Goal: Information Seeking & Learning: Learn about a topic

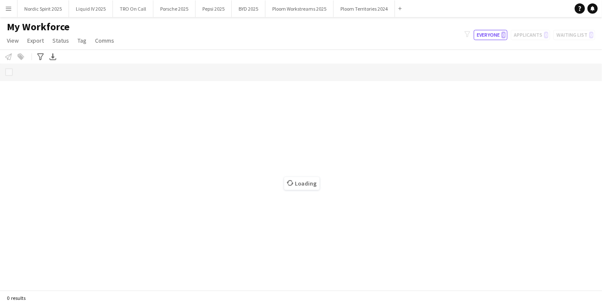
click at [9, 9] on app-icon "Menu" at bounding box center [8, 8] width 7 height 7
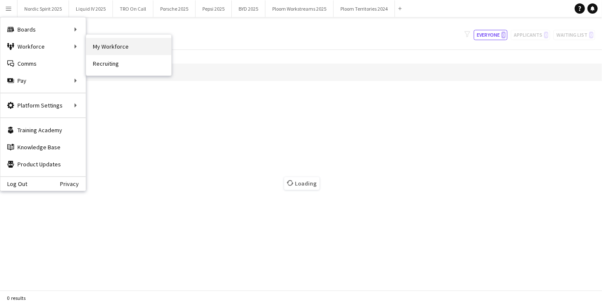
click at [112, 43] on link "My Workforce" at bounding box center [128, 46] width 85 height 17
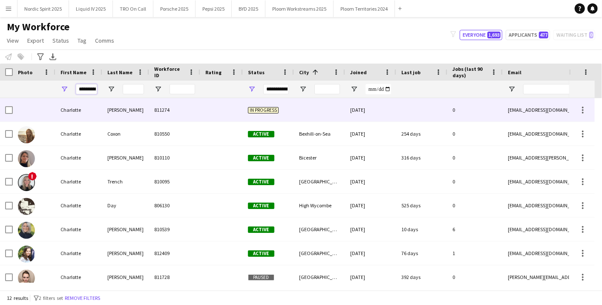
scroll to position [0, 2]
drag, startPoint x: 77, startPoint y: 89, endPoint x: 139, endPoint y: 102, distance: 64.1
click at [140, 102] on div "Workforce Details Photo First Name" at bounding box center [301, 176] width 602 height 226
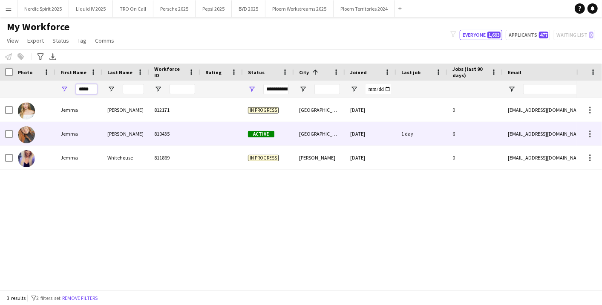
type input "*****"
click at [145, 139] on div "Jenkinson" at bounding box center [125, 133] width 47 height 23
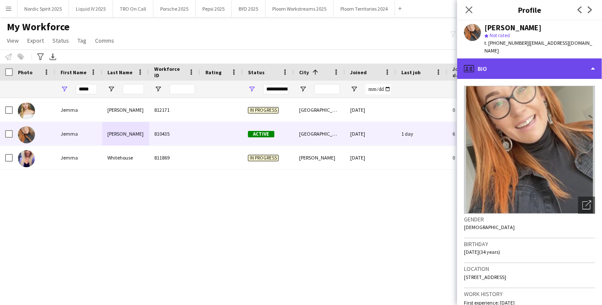
click at [596, 60] on div "profile Bio" at bounding box center [529, 68] width 145 height 20
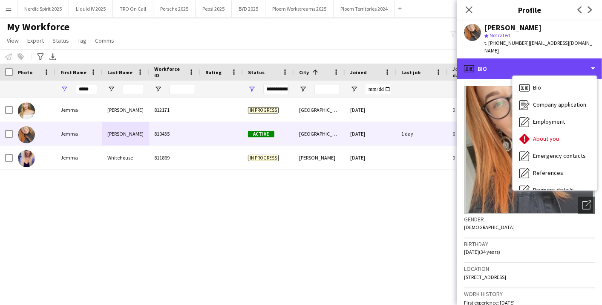
scroll to position [114, 0]
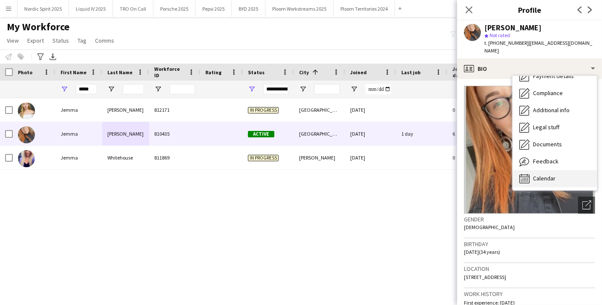
click at [568, 170] on div "Calendar Calendar" at bounding box center [554, 178] width 84 height 17
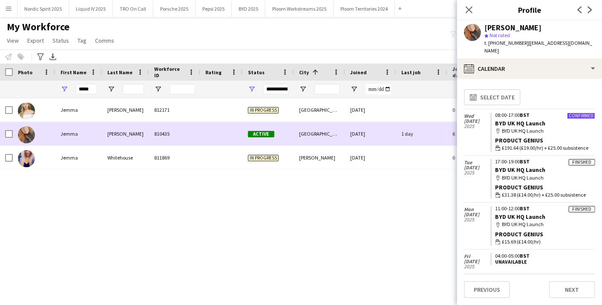
click at [270, 134] on span "Active" at bounding box center [261, 134] width 26 height 6
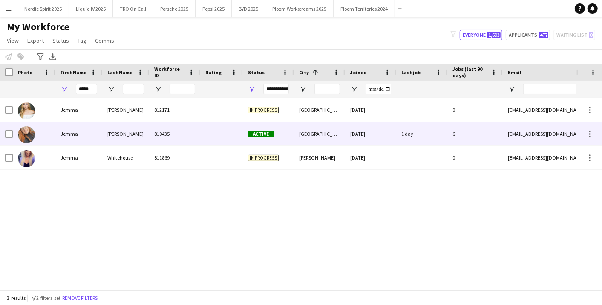
click at [273, 134] on span "Active" at bounding box center [261, 134] width 26 height 6
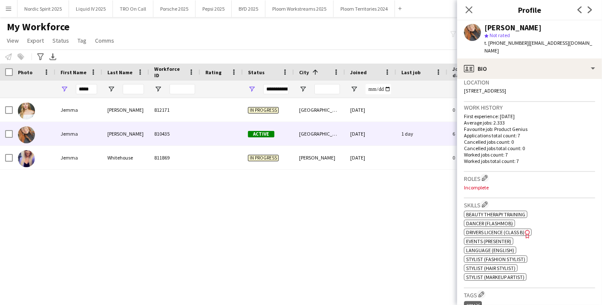
scroll to position [189, 0]
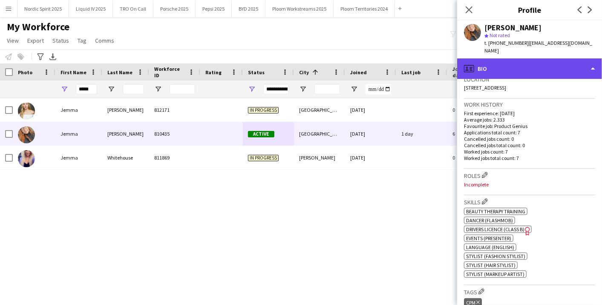
click at [588, 58] on div "profile Bio" at bounding box center [529, 68] width 145 height 20
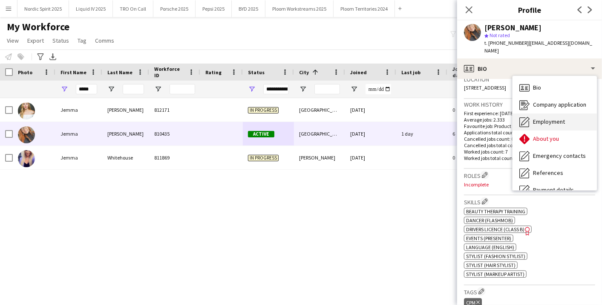
click at [572, 113] on div "Employment Employment" at bounding box center [554, 121] width 84 height 17
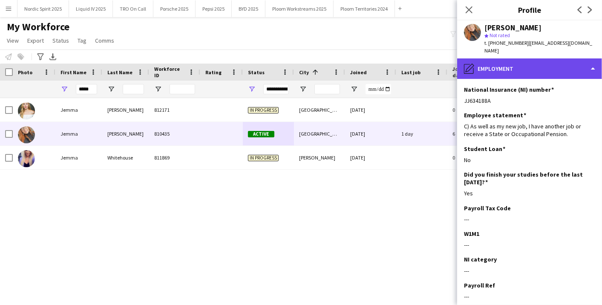
click at [578, 59] on div "pencil4 Employment" at bounding box center [529, 68] width 145 height 20
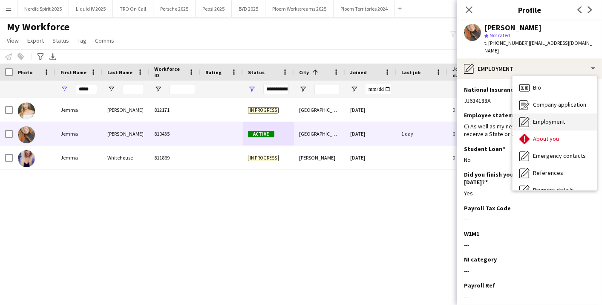
click at [567, 114] on div "Employment Employment" at bounding box center [554, 121] width 84 height 17
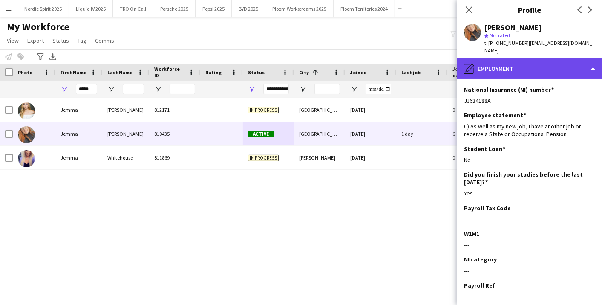
click at [575, 61] on div "pencil4 Employment" at bounding box center [529, 68] width 145 height 20
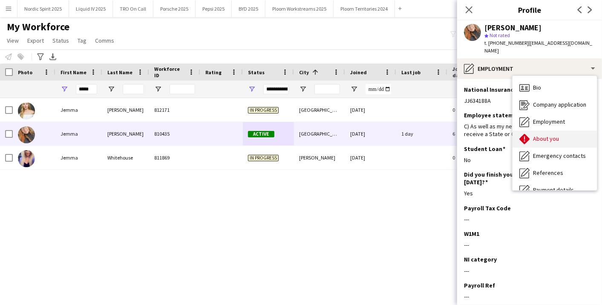
click at [563, 130] on div "About you About you" at bounding box center [554, 138] width 84 height 17
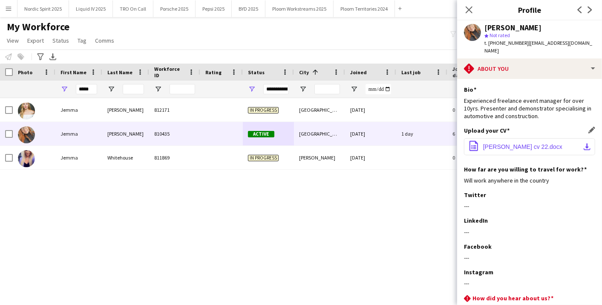
click at [554, 143] on span "Jemma Jenkinson cv 22.docx" at bounding box center [522, 146] width 79 height 7
drag, startPoint x: 96, startPoint y: 86, endPoint x: 26, endPoint y: 89, distance: 69.9
click at [26, 89] on div "*****" at bounding box center [461, 89] width 923 height 17
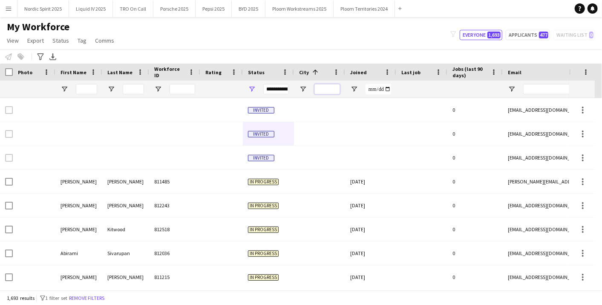
click at [319, 88] on input "City Filter Input" at bounding box center [327, 89] width 26 height 10
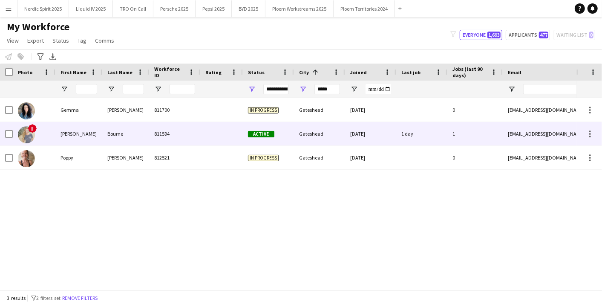
click at [164, 130] on div "811594" at bounding box center [174, 133] width 51 height 23
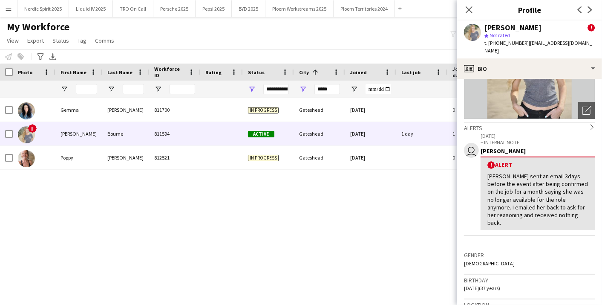
scroll to position [0, 0]
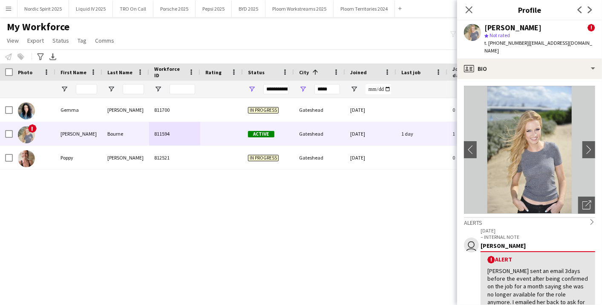
click at [344, 231] on div "Gemma Richardson 811700 In progress Gateshead 12-07-2024 0 cherryrichards@hotma…" at bounding box center [288, 190] width 576 height 184
drag, startPoint x: 335, startPoint y: 88, endPoint x: 271, endPoint y: 95, distance: 64.3
click at [281, 87] on div at bounding box center [461, 89] width 923 height 17
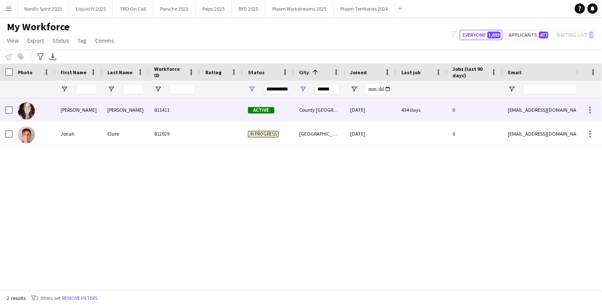
click at [270, 100] on div "Active" at bounding box center [268, 109] width 51 height 23
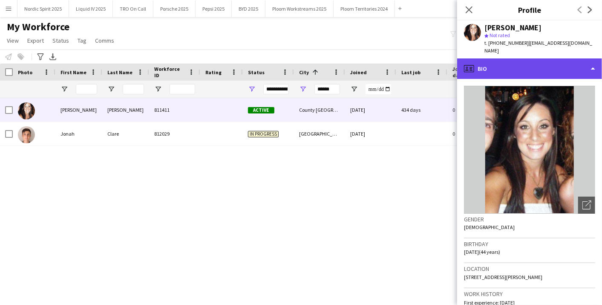
click at [594, 58] on div "profile Bio" at bounding box center [529, 68] width 145 height 20
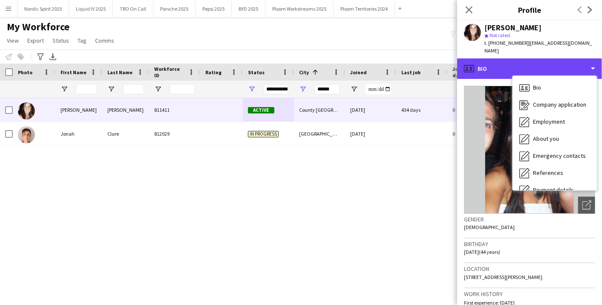
scroll to position [114, 0]
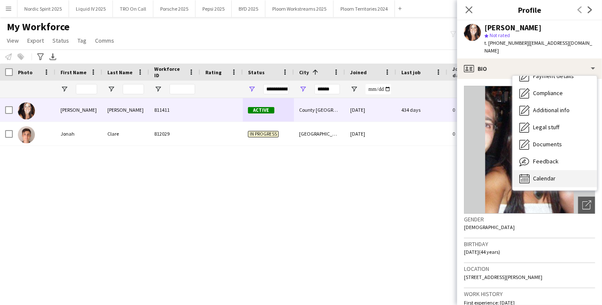
click at [562, 170] on div "Calendar Calendar" at bounding box center [554, 178] width 84 height 17
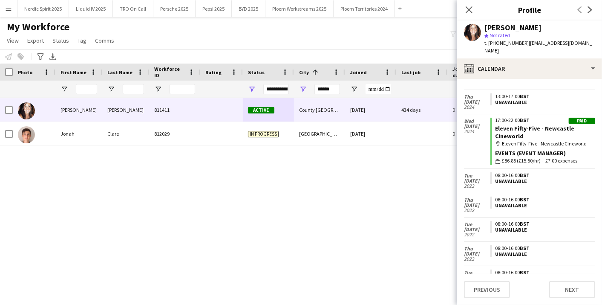
scroll to position [688, 0]
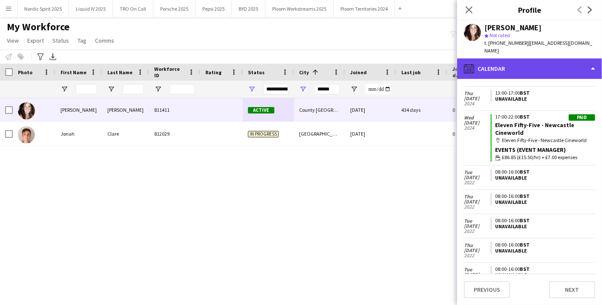
click at [598, 58] on div "calendar-full Calendar" at bounding box center [529, 68] width 145 height 20
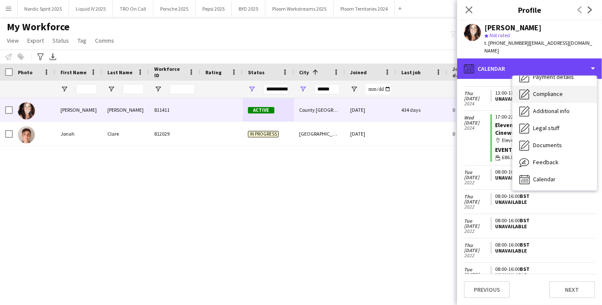
scroll to position [114, 0]
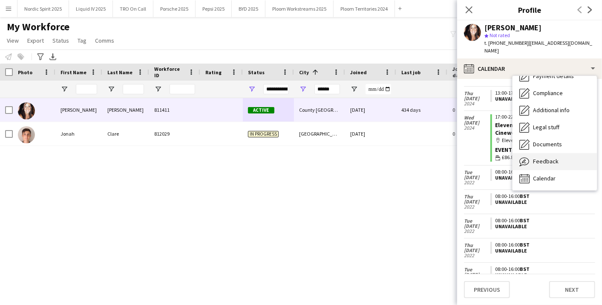
click at [547, 157] on span "Feedback" at bounding box center [546, 161] width 26 height 8
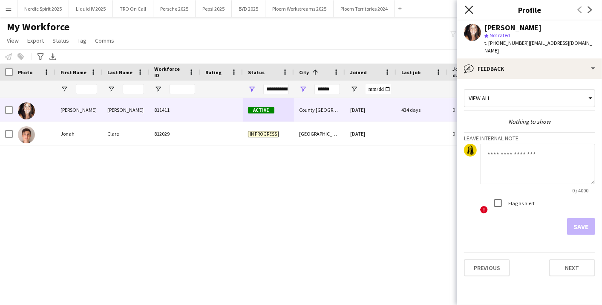
click at [472, 9] on icon "Close pop-in" at bounding box center [469, 10] width 8 height 8
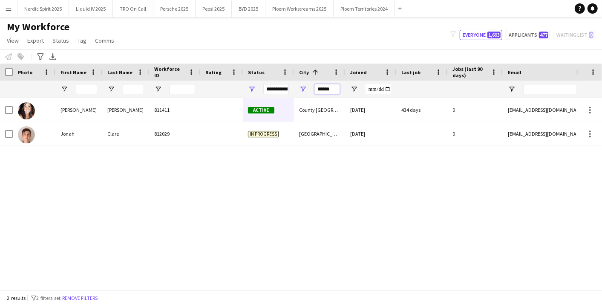
drag, startPoint x: 339, startPoint y: 89, endPoint x: 296, endPoint y: 89, distance: 43.0
click at [296, 89] on div "******" at bounding box center [319, 89] width 51 height 17
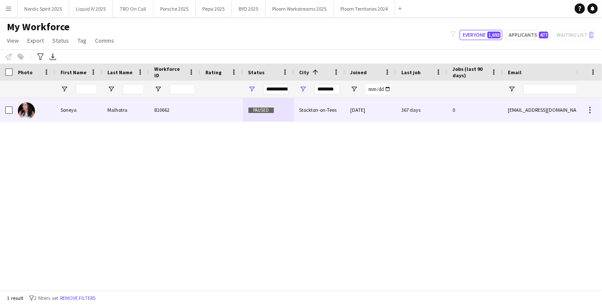
click at [325, 106] on div "Stockton-on-Tees" at bounding box center [319, 109] width 51 height 23
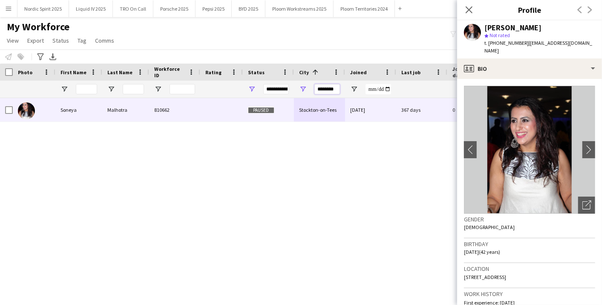
drag, startPoint x: 319, startPoint y: 89, endPoint x: 292, endPoint y: 89, distance: 27.7
click at [292, 89] on div at bounding box center [461, 89] width 923 height 17
type input "*"
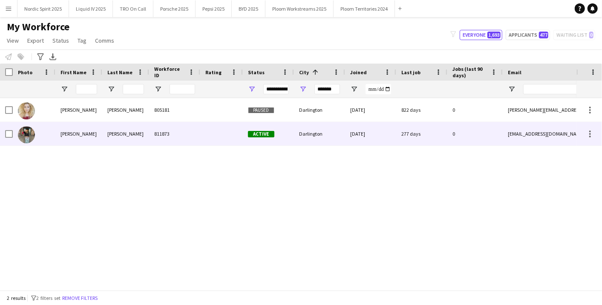
click at [274, 123] on div "Active" at bounding box center [268, 133] width 51 height 23
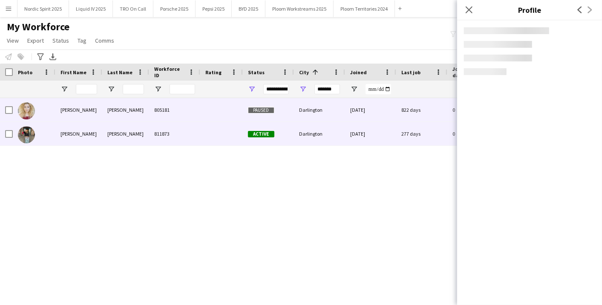
click at [309, 104] on div "Darlington" at bounding box center [319, 109] width 51 height 23
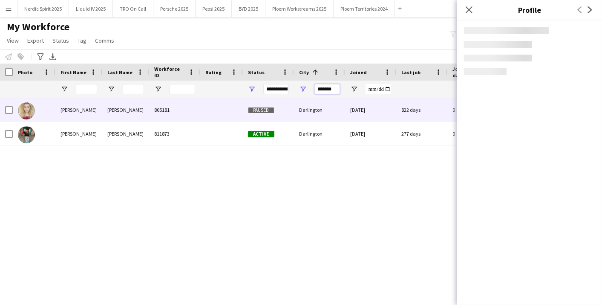
drag, startPoint x: 331, startPoint y: 86, endPoint x: 266, endPoint y: 89, distance: 65.2
click at [273, 89] on div at bounding box center [461, 89] width 923 height 17
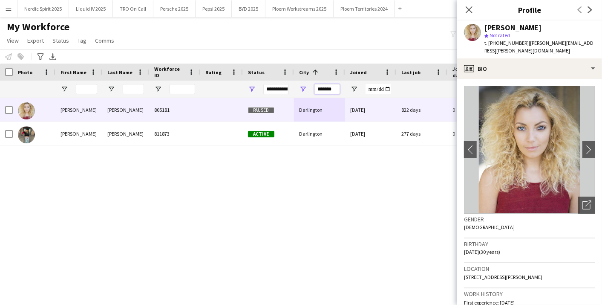
type input "*"
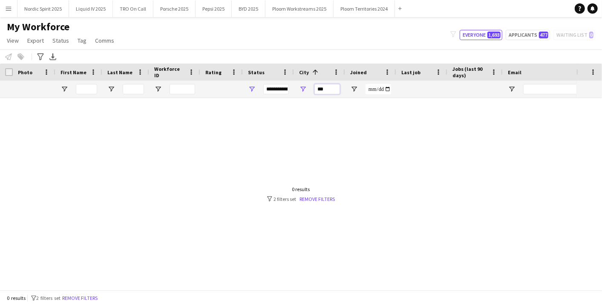
drag, startPoint x: 326, startPoint y: 86, endPoint x: 285, endPoint y: 90, distance: 41.1
click at [286, 85] on div at bounding box center [461, 89] width 923 height 17
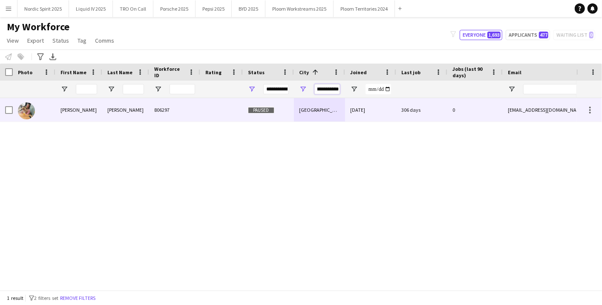
type input "**********"
click at [278, 98] on div "Paused" at bounding box center [268, 109] width 51 height 23
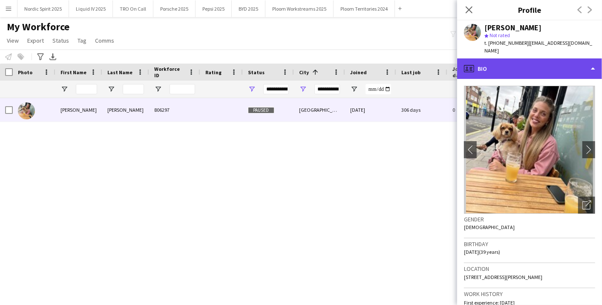
click at [592, 60] on div "profile Bio" at bounding box center [529, 68] width 145 height 20
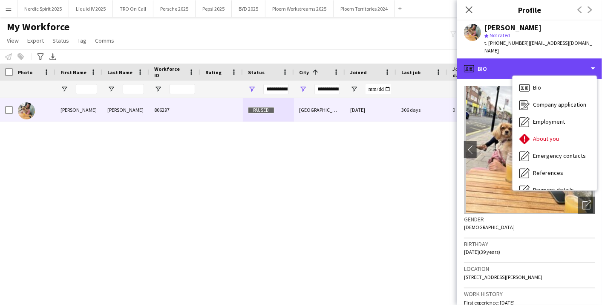
scroll to position [114, 0]
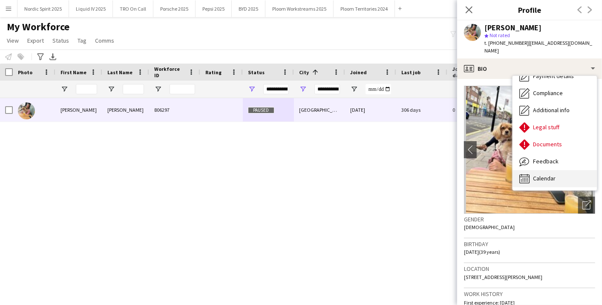
click at [574, 176] on div "Calendar Calendar" at bounding box center [554, 178] width 84 height 17
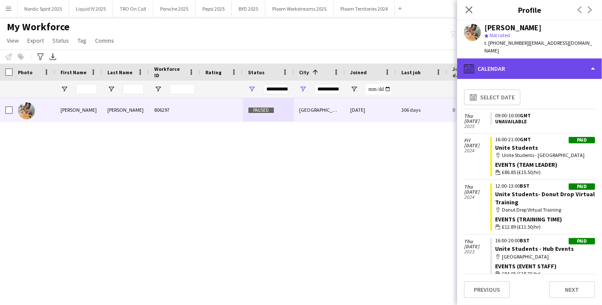
click at [575, 68] on div "calendar-full Calendar" at bounding box center [529, 68] width 145 height 20
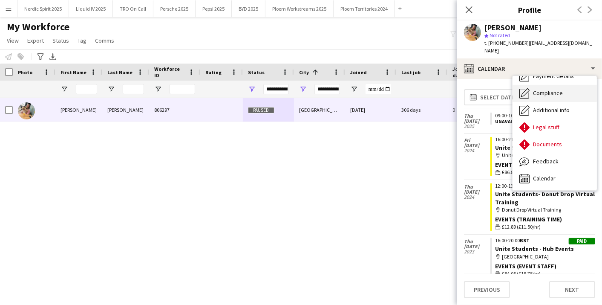
click at [591, 85] on div "Compliance Compliance" at bounding box center [554, 93] width 84 height 17
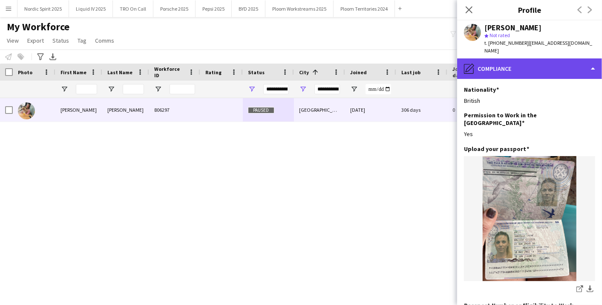
click at [597, 60] on div "pencil4 Compliance" at bounding box center [529, 68] width 145 height 20
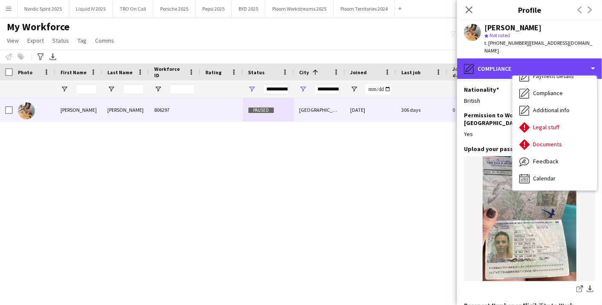
scroll to position [0, 0]
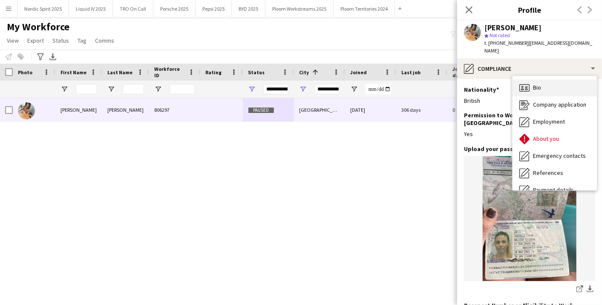
click at [569, 81] on div "Bio Bio" at bounding box center [554, 87] width 84 height 17
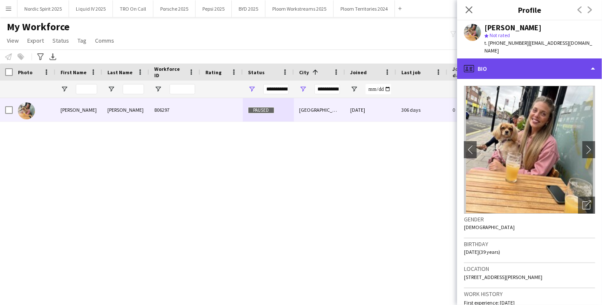
click at [557, 58] on div "profile Bio" at bounding box center [529, 68] width 145 height 20
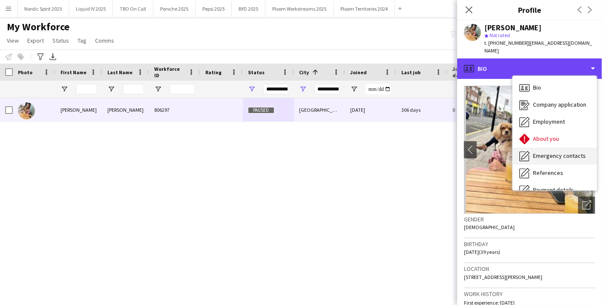
scroll to position [95, 0]
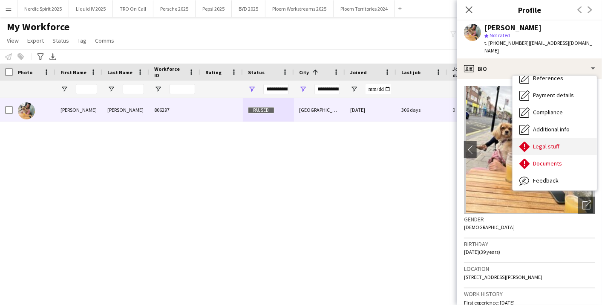
click at [560, 140] on div "Legal stuff Legal stuff" at bounding box center [554, 146] width 84 height 17
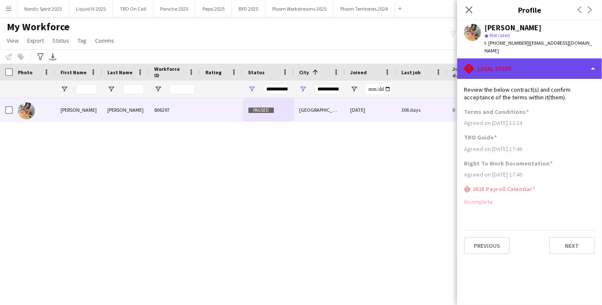
click at [559, 60] on div "rhombus-alert Legal stuff" at bounding box center [529, 68] width 145 height 20
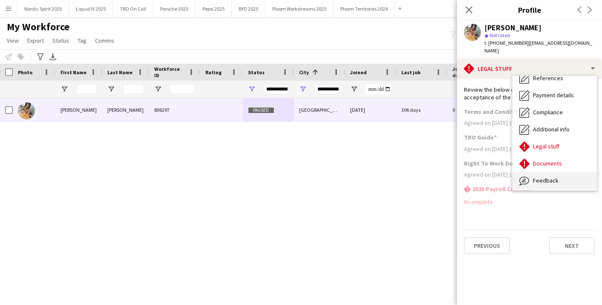
click at [565, 172] on div "Feedback Feedback" at bounding box center [554, 180] width 84 height 17
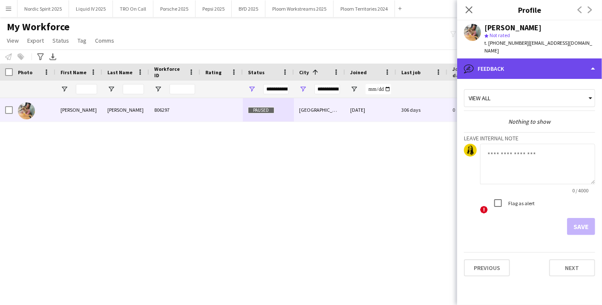
click at [583, 60] on div "bubble-pencil Feedback" at bounding box center [529, 68] width 145 height 20
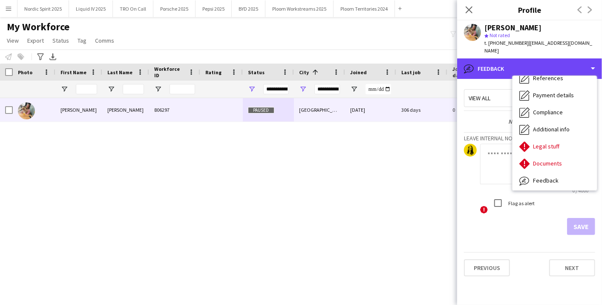
scroll to position [0, 0]
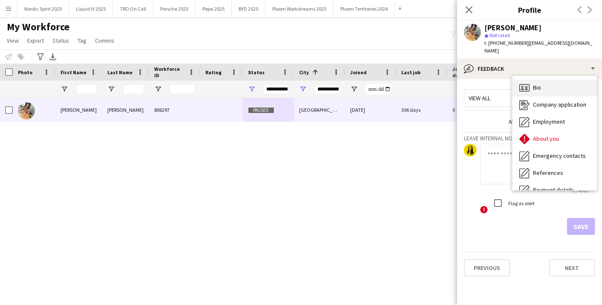
click at [572, 79] on div "Bio Bio" at bounding box center [554, 87] width 84 height 17
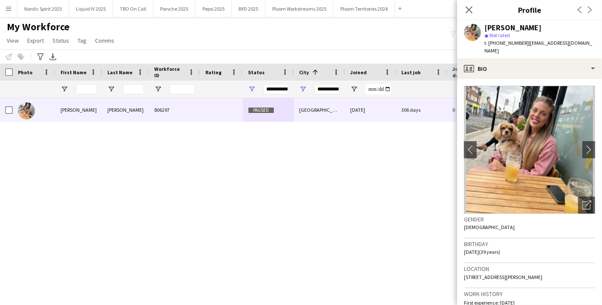
click at [340, 193] on div "Danielle Watts 806297 Paused Cramlington 29-06-2022 306 days 0 daniellew70@hotm…" at bounding box center [288, 190] width 576 height 184
click at [582, 145] on app-icon "chevron-right" at bounding box center [588, 149] width 13 height 9
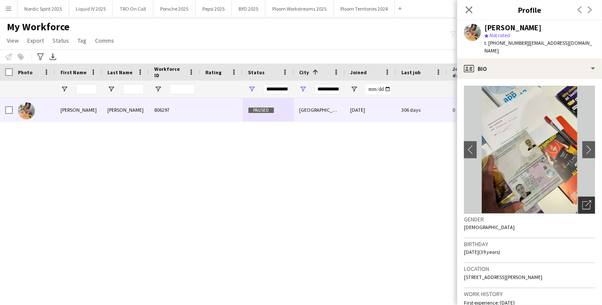
click at [582, 200] on icon "Open photos pop-in" at bounding box center [586, 204] width 9 height 9
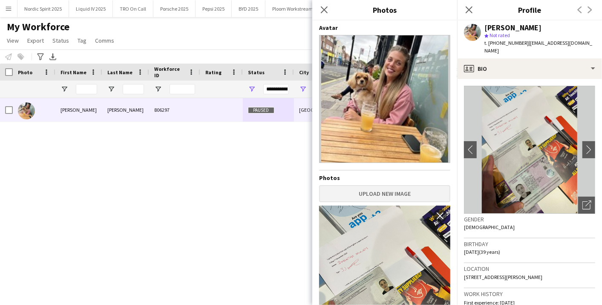
scroll to position [80, 0]
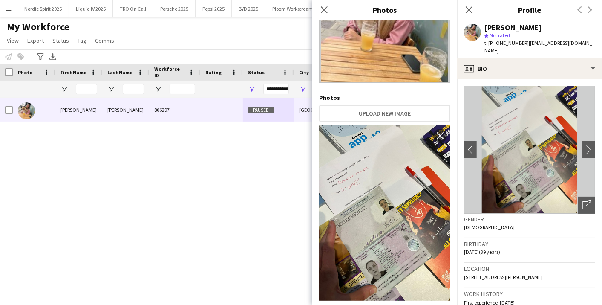
click at [363, 184] on img at bounding box center [384, 212] width 131 height 175
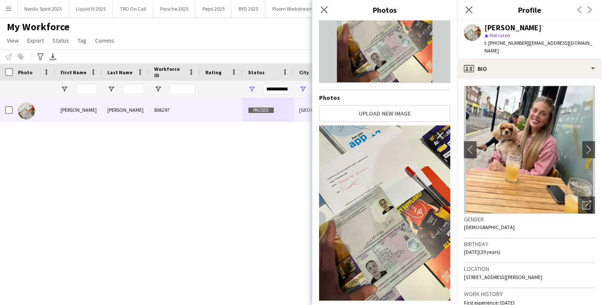
click at [365, 232] on img at bounding box center [384, 212] width 131 height 175
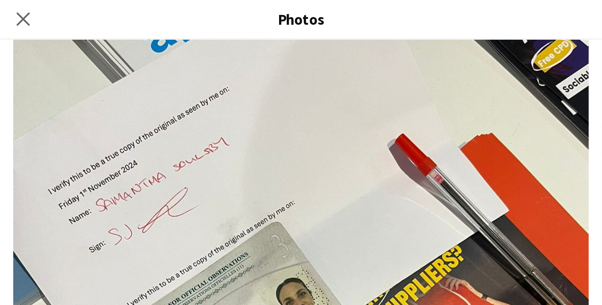
scroll to position [209, 0]
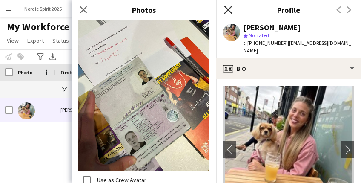
click at [225, 12] on icon "Close pop-in" at bounding box center [228, 10] width 8 height 8
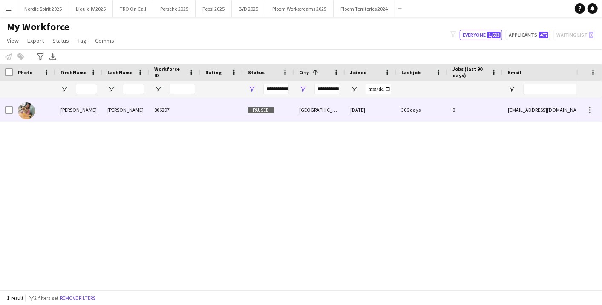
click at [435, 106] on div "306 days" at bounding box center [421, 109] width 51 height 23
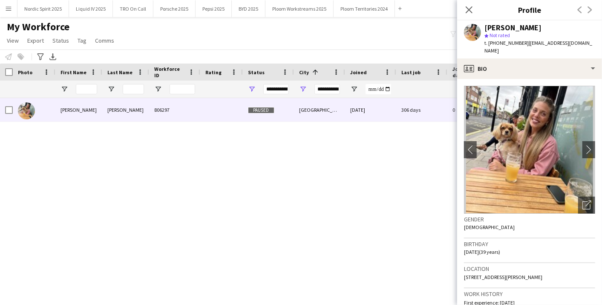
scroll to position [95, 0]
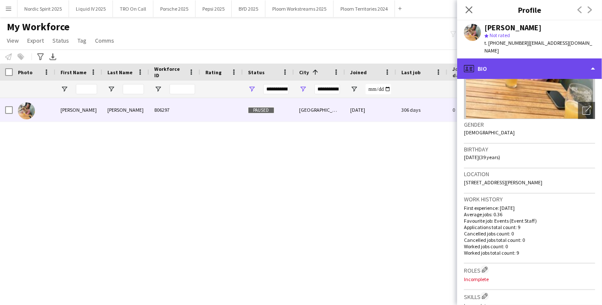
click at [591, 58] on div "profile Bio" at bounding box center [529, 68] width 145 height 20
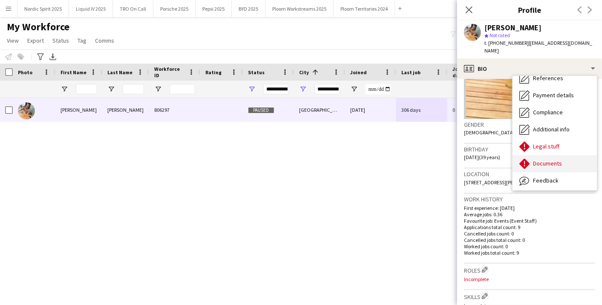
click at [557, 159] on span "Documents" at bounding box center [547, 163] width 29 height 8
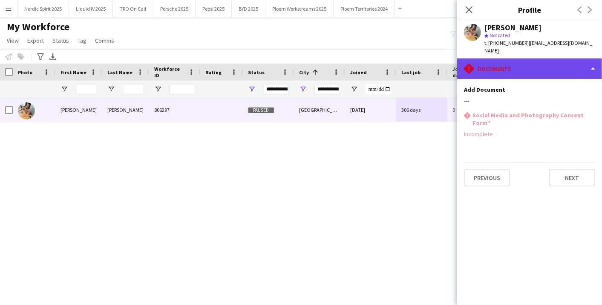
click at [593, 58] on div "rhombus-alert Documents" at bounding box center [529, 68] width 145 height 20
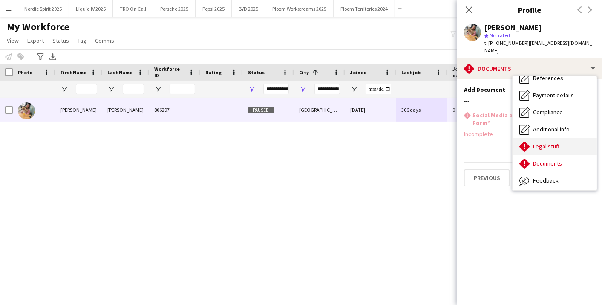
click at [568, 138] on div "Legal stuff Legal stuff" at bounding box center [554, 146] width 84 height 17
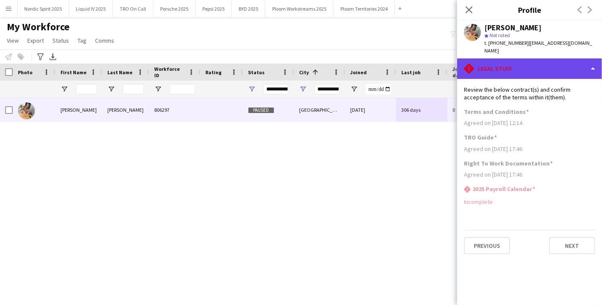
click at [588, 59] on div "rhombus-alert Legal stuff" at bounding box center [529, 68] width 145 height 20
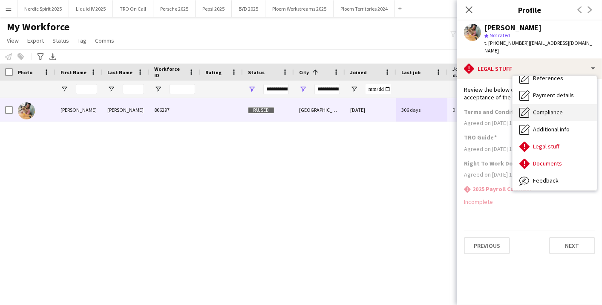
click at [573, 104] on div "Compliance Compliance" at bounding box center [554, 112] width 84 height 17
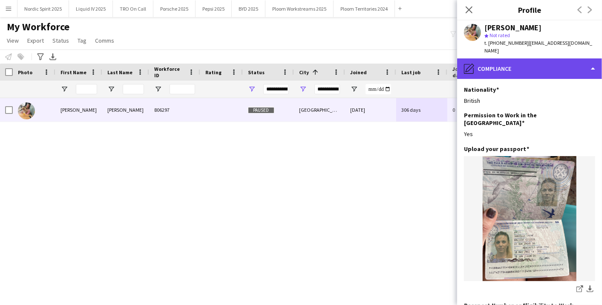
click at [591, 60] on div "pencil4 Compliance" at bounding box center [529, 68] width 145 height 20
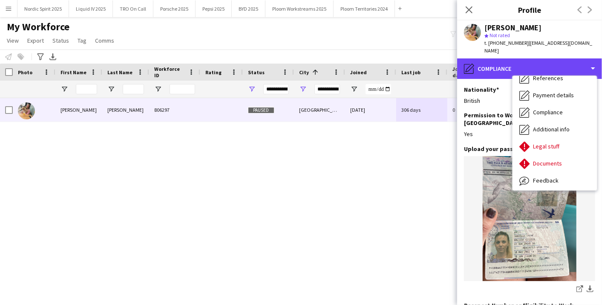
scroll to position [0, 0]
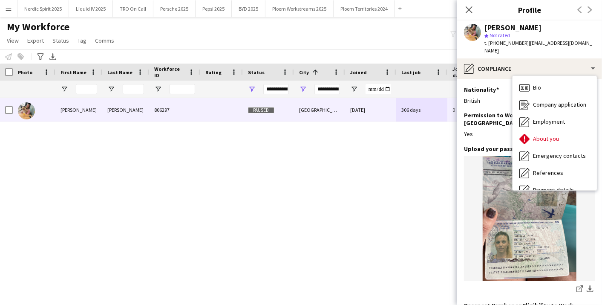
click at [470, 1] on div "Close pop-in" at bounding box center [469, 10] width 24 height 20
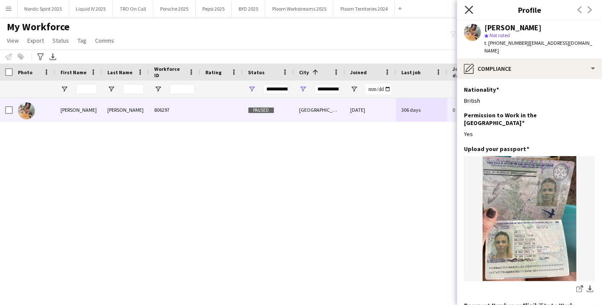
click at [466, 12] on icon "Close pop-in" at bounding box center [469, 10] width 8 height 8
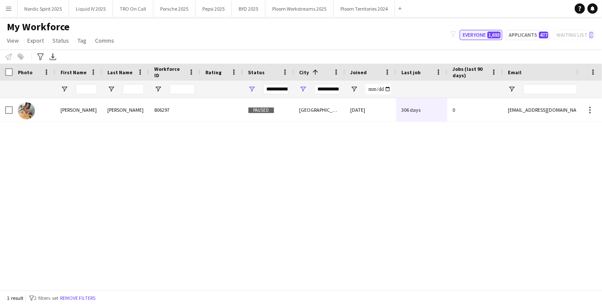
click at [478, 31] on button "Everyone 1,693" at bounding box center [481, 35] width 43 height 10
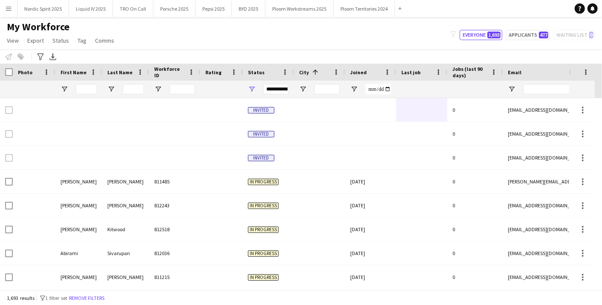
click at [275, 91] on div "**********" at bounding box center [276, 89] width 26 height 10
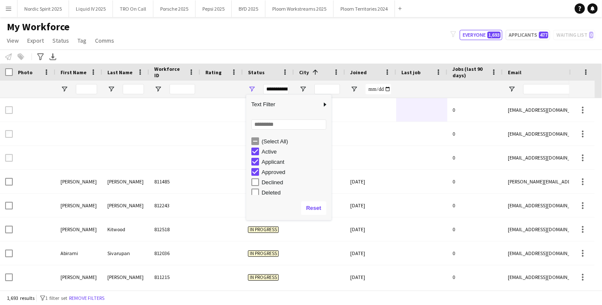
click at [276, 137] on div "(Select All)" at bounding box center [291, 141] width 80 height 10
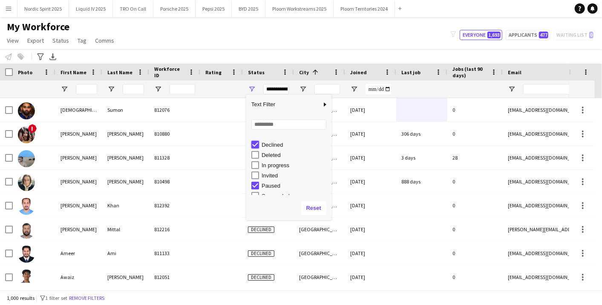
scroll to position [53, 0]
click at [283, 179] on div "Suspended" at bounding box center [295, 180] width 67 height 6
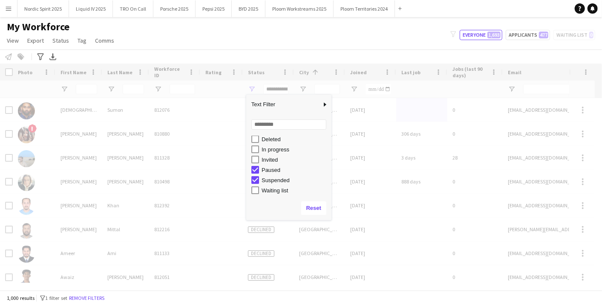
click at [280, 50] on div "Notify workforce Add to tag Select at least one crew to tag him or her. Advance…" at bounding box center [301, 56] width 602 height 14
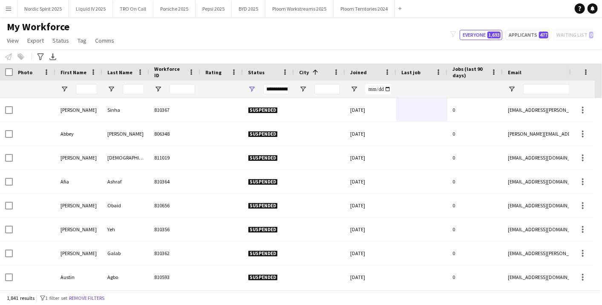
click at [276, 89] on div "**********" at bounding box center [276, 89] width 26 height 10
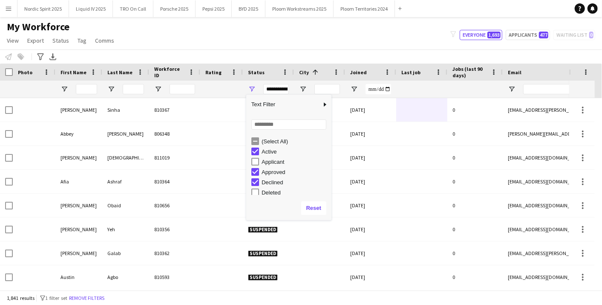
click at [262, 159] on div "Applicant" at bounding box center [295, 161] width 67 height 6
click at [330, 193] on div "Column Filter" at bounding box center [330, 157] width 2 height 121
click at [272, 155] on div "Deleted" at bounding box center [295, 155] width 67 height 6
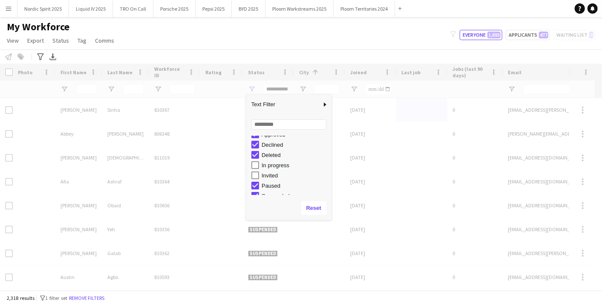
click at [273, 165] on div "In progress" at bounding box center [295, 165] width 67 height 6
click at [273, 174] on div "Invited" at bounding box center [295, 175] width 67 height 6
type input "**********"
click at [329, 190] on div "Column Filter" at bounding box center [330, 157] width 2 height 121
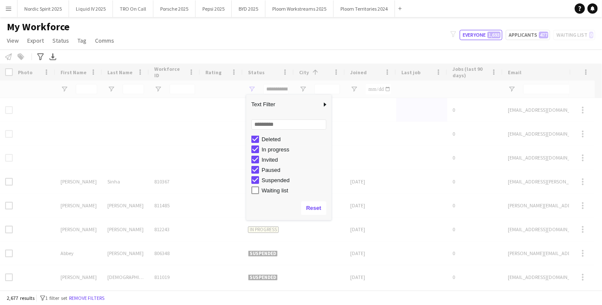
click at [276, 185] on div "Waiting list" at bounding box center [291, 190] width 80 height 10
click at [279, 190] on div "Waiting list" at bounding box center [295, 190] width 67 height 6
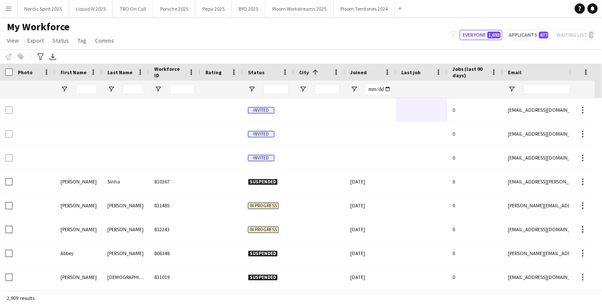
click at [279, 43] on div "My Workforce View Views Default view Compliance Log New view Update view Delete…" at bounding box center [301, 34] width 602 height 29
click at [131, 83] on div at bounding box center [133, 89] width 21 height 17
click at [128, 92] on input "*" at bounding box center [133, 89] width 21 height 10
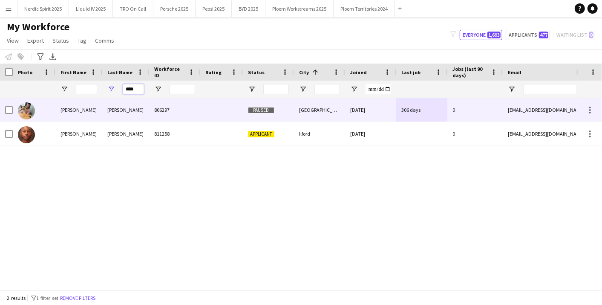
type input "****"
click at [117, 112] on div "Watts" at bounding box center [125, 109] width 47 height 23
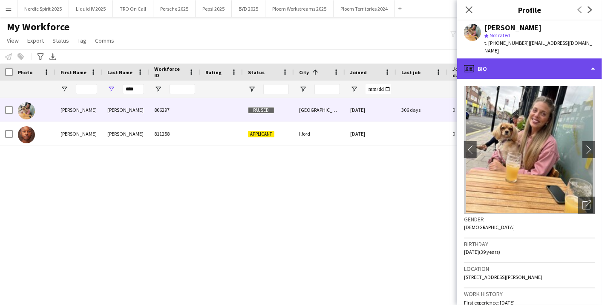
click at [592, 61] on div "profile Bio" at bounding box center [529, 68] width 145 height 20
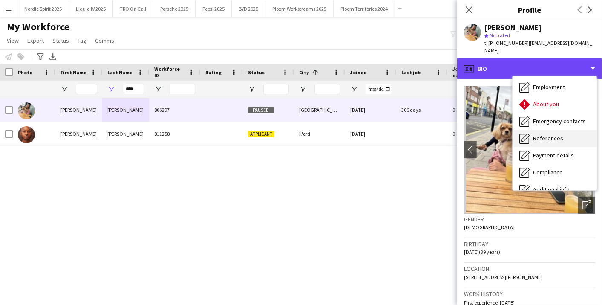
scroll to position [47, 0]
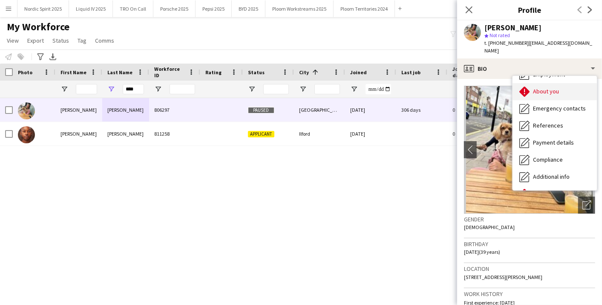
click at [560, 83] on div "About you About you" at bounding box center [554, 91] width 84 height 17
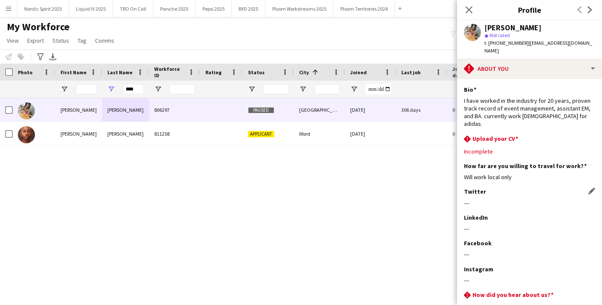
scroll to position [45, 0]
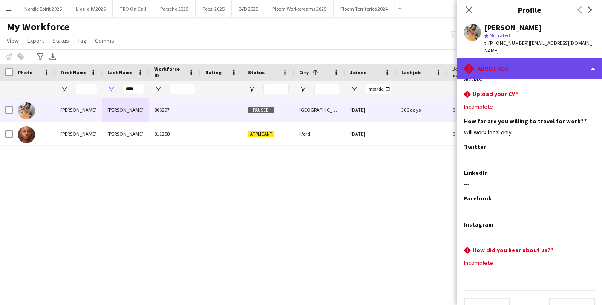
click at [589, 58] on div "rhombus-alert About you" at bounding box center [529, 68] width 145 height 20
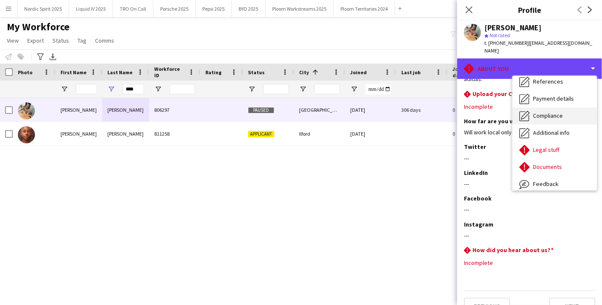
scroll to position [114, 0]
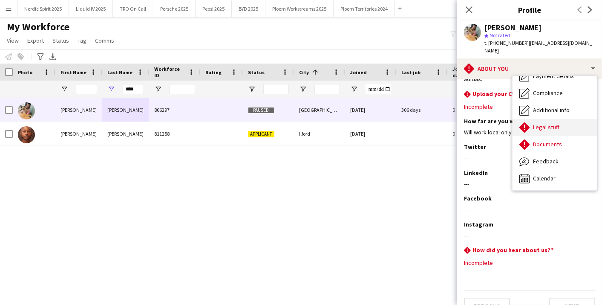
click at [561, 119] on div "Legal stuff Legal stuff" at bounding box center [554, 127] width 84 height 17
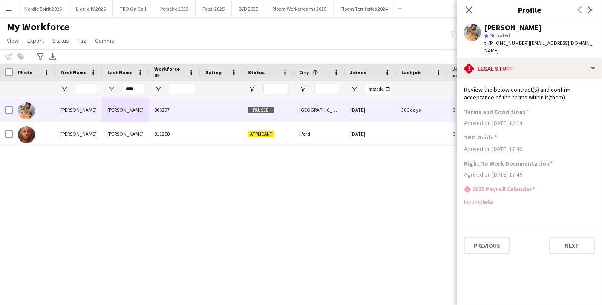
drag, startPoint x: 577, startPoint y: 72, endPoint x: 580, endPoint y: 63, distance: 8.8
click at [577, 79] on app-section-data-types "Review the below contract(s) and confirm acceptance of the terms within it(them…" at bounding box center [529, 192] width 145 height 226
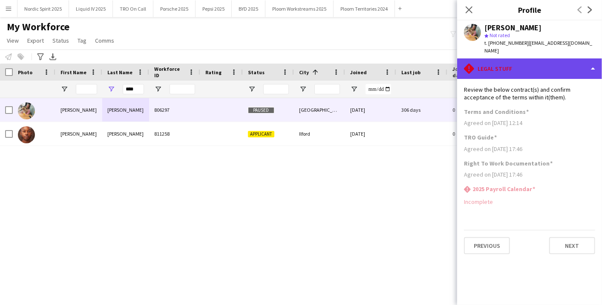
click at [580, 63] on div "rhombus-alert Legal stuff" at bounding box center [529, 68] width 145 height 20
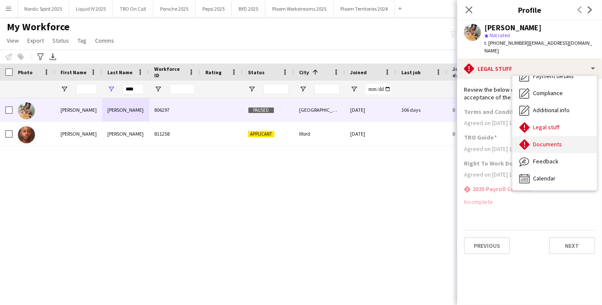
click at [567, 136] on div "Documents Documents" at bounding box center [554, 144] width 84 height 17
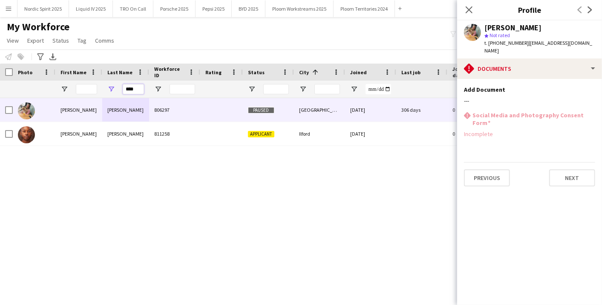
drag, startPoint x: 112, startPoint y: 91, endPoint x: 91, endPoint y: 91, distance: 21.3
click at [91, 91] on div "****" at bounding box center [461, 89] width 923 height 17
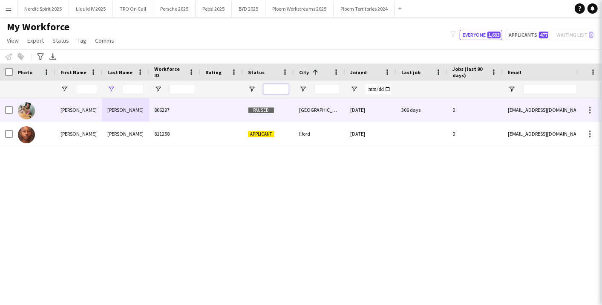
click at [281, 90] on input "Status Filter Input" at bounding box center [276, 89] width 26 height 10
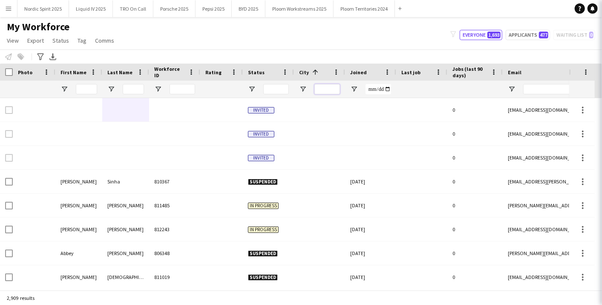
click at [331, 88] on input "City Filter Input" at bounding box center [327, 89] width 26 height 10
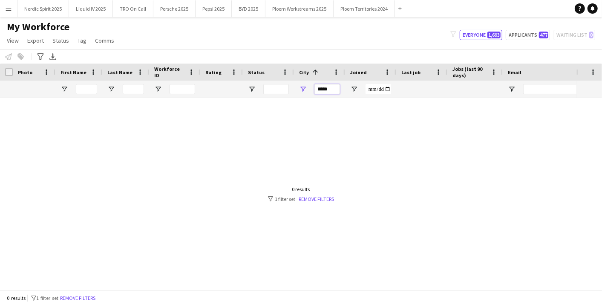
drag, startPoint x: 334, startPoint y: 89, endPoint x: 264, endPoint y: 91, distance: 69.9
click at [264, 91] on div at bounding box center [461, 89] width 923 height 17
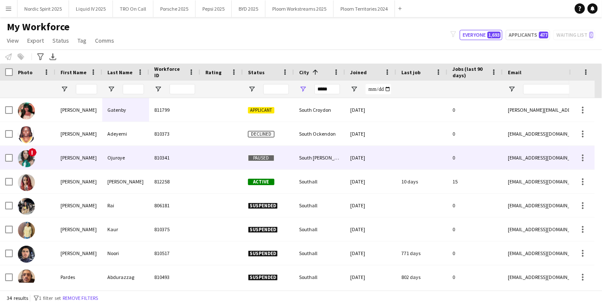
click at [259, 156] on span "Paused" at bounding box center [261, 158] width 26 height 6
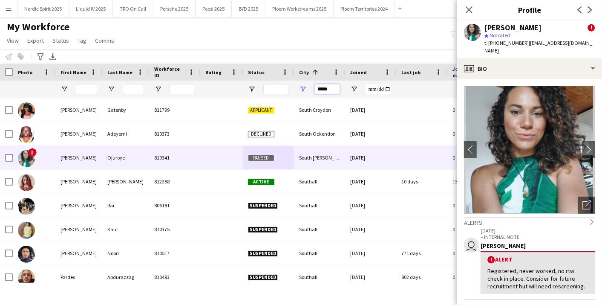
click at [335, 89] on input "*****" at bounding box center [327, 89] width 26 height 10
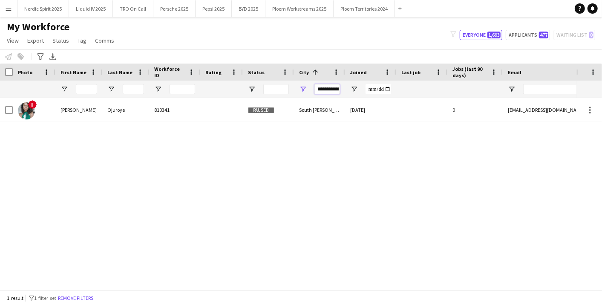
drag, startPoint x: 324, startPoint y: 88, endPoint x: 263, endPoint y: 87, distance: 60.9
click at [263, 87] on div at bounding box center [461, 89] width 923 height 17
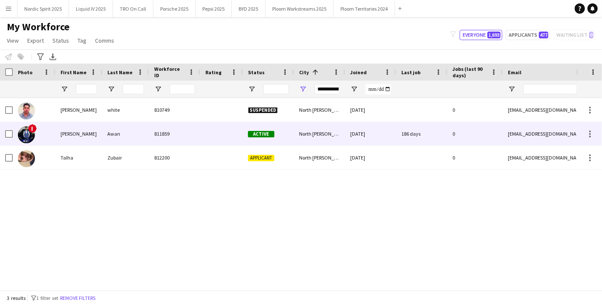
click at [248, 131] on span "Active" at bounding box center [261, 134] width 26 height 6
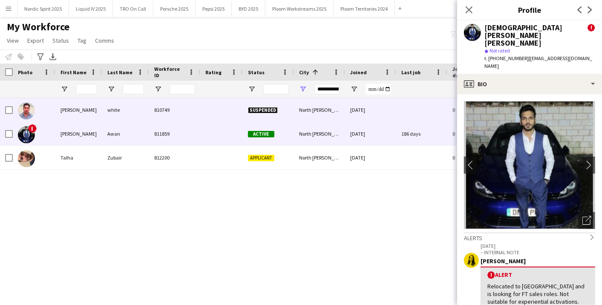
click at [276, 102] on div "Suspended" at bounding box center [268, 109] width 51 height 23
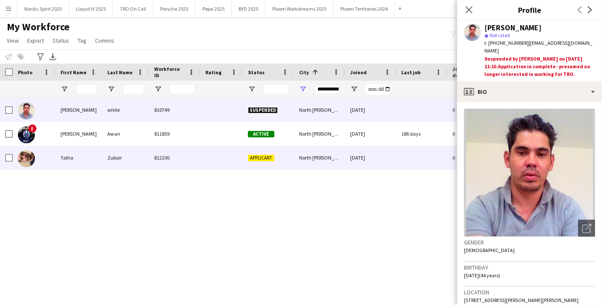
click at [276, 156] on div "Applicant" at bounding box center [268, 157] width 51 height 23
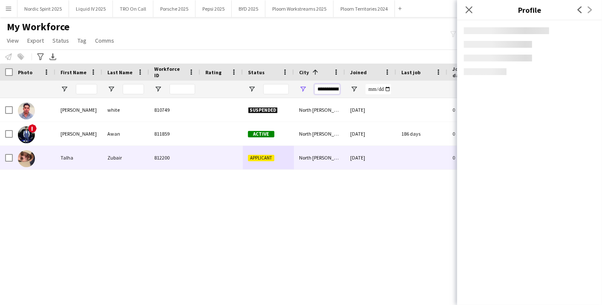
drag, startPoint x: 338, startPoint y: 86, endPoint x: 307, endPoint y: 75, distance: 33.0
click at [307, 75] on div "Workforce Details Photo First Name 1" at bounding box center [461, 80] width 923 height 35
type input "*"
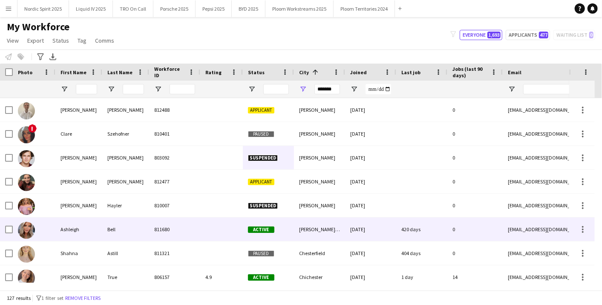
click at [281, 223] on div "Active" at bounding box center [268, 228] width 51 height 23
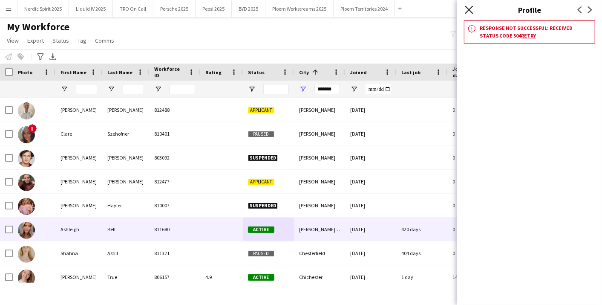
click at [471, 7] on icon "Close pop-in" at bounding box center [469, 10] width 8 height 8
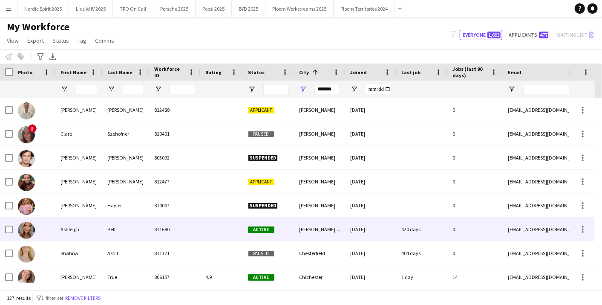
click at [145, 236] on div "Bell" at bounding box center [125, 228] width 47 height 23
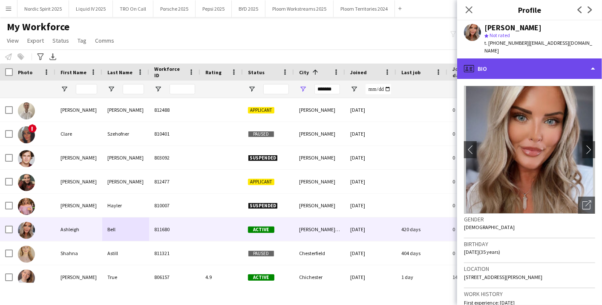
click at [592, 59] on div "profile Bio" at bounding box center [529, 68] width 145 height 20
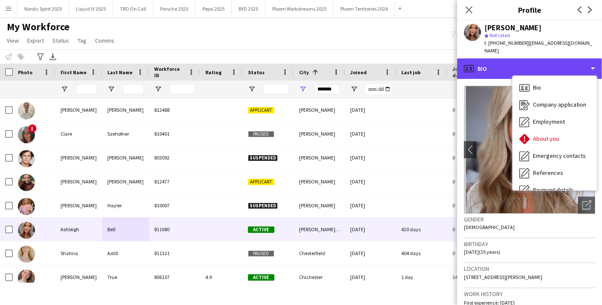
scroll to position [114, 0]
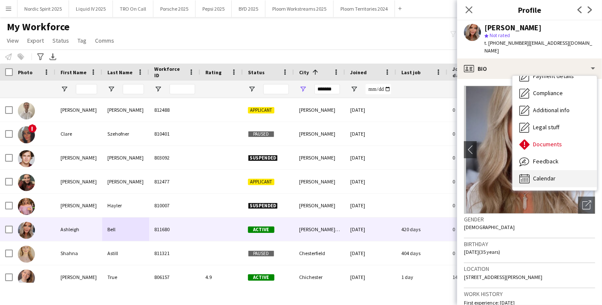
click at [563, 171] on div "Calendar Calendar" at bounding box center [554, 178] width 84 height 17
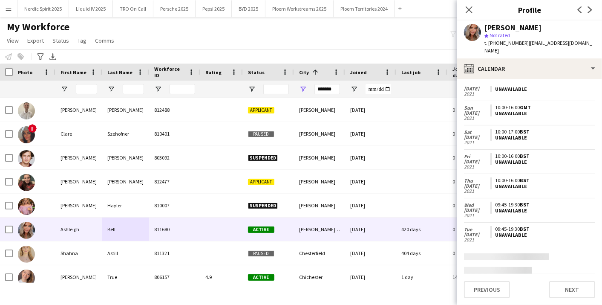
scroll to position [401, 0]
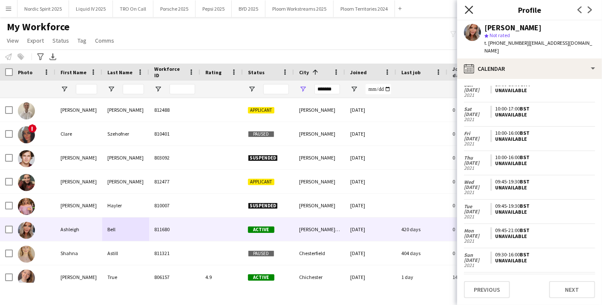
click at [471, 6] on icon "Close pop-in" at bounding box center [469, 10] width 8 height 8
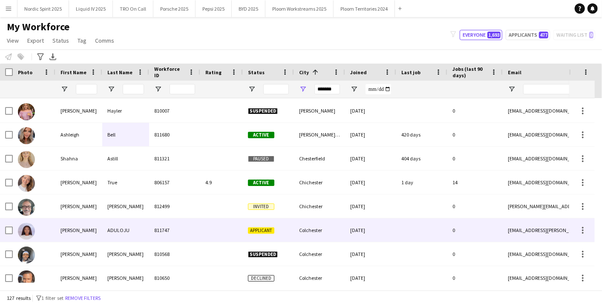
scroll to position [0, 0]
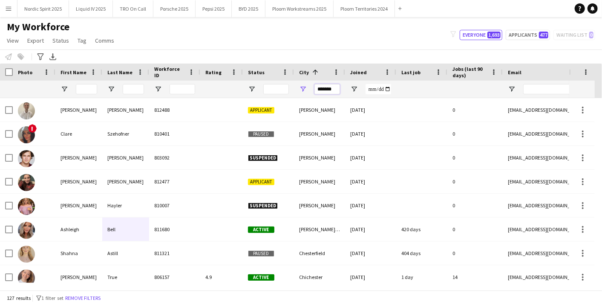
click at [334, 86] on input "*******" at bounding box center [327, 89] width 26 height 10
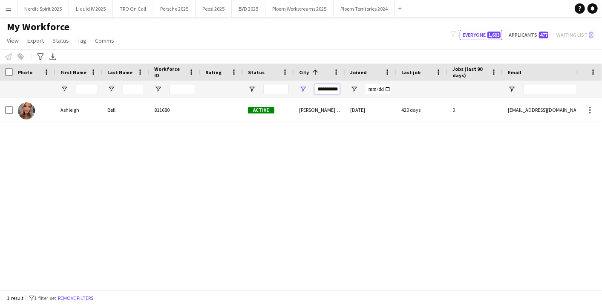
drag, startPoint x: 328, startPoint y: 87, endPoint x: 273, endPoint y: 85, distance: 55.4
click at [273, 85] on div at bounding box center [461, 89] width 923 height 17
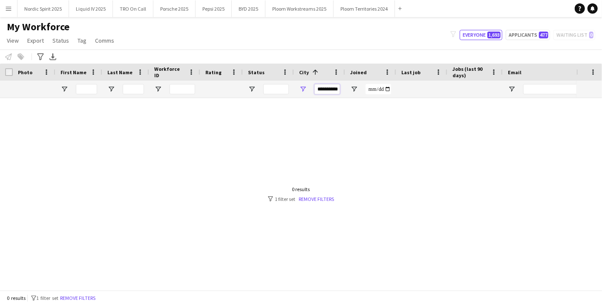
scroll to position [0, 3]
drag, startPoint x: 317, startPoint y: 89, endPoint x: 374, endPoint y: 92, distance: 56.3
click at [376, 90] on div at bounding box center [461, 89] width 923 height 17
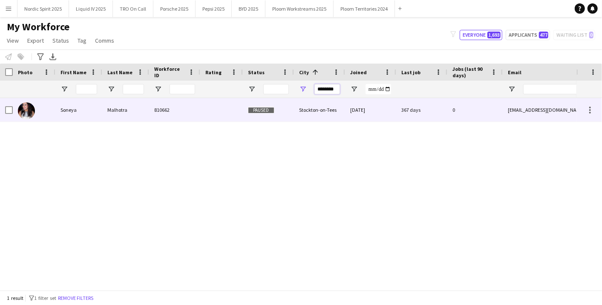
type input "********"
click at [327, 121] on div "Stockton-on-Tees" at bounding box center [319, 109] width 51 height 23
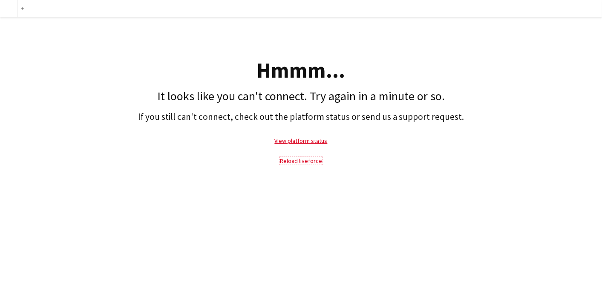
click at [308, 158] on link "Reload liveforce" at bounding box center [301, 161] width 42 height 8
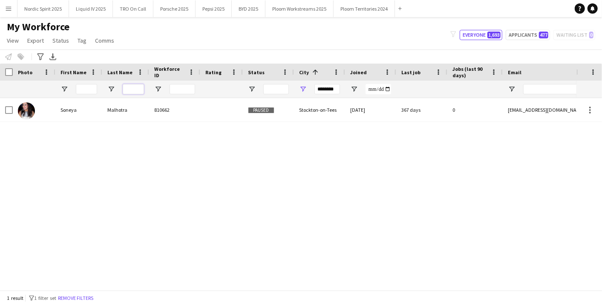
click at [134, 91] on input "Last Name Filter Input" at bounding box center [133, 89] width 21 height 10
drag, startPoint x: 337, startPoint y: 91, endPoint x: 296, endPoint y: 92, distance: 41.3
click at [296, 92] on div "********" at bounding box center [319, 89] width 51 height 17
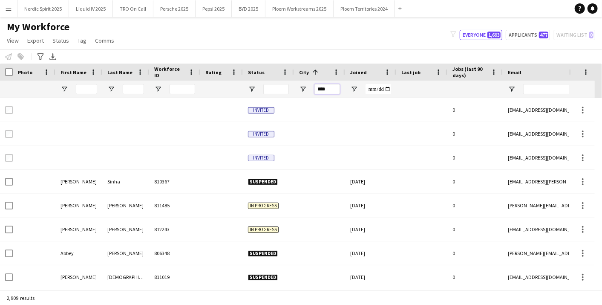
type input "*****"
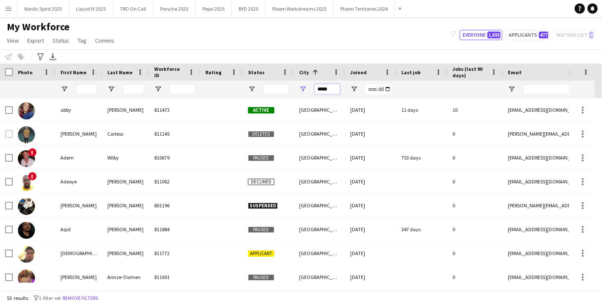
drag, startPoint x: 337, startPoint y: 86, endPoint x: 302, endPoint y: 81, distance: 35.7
click at [302, 81] on div "*****" at bounding box center [319, 89] width 51 height 17
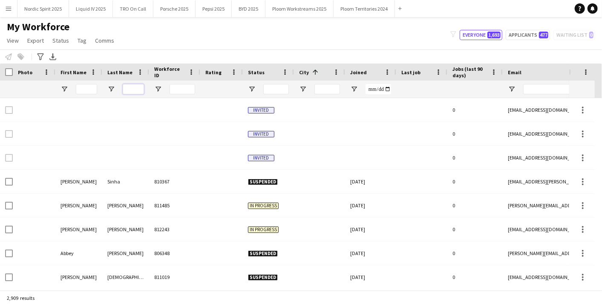
click at [127, 88] on input "Last Name Filter Input" at bounding box center [133, 89] width 21 height 10
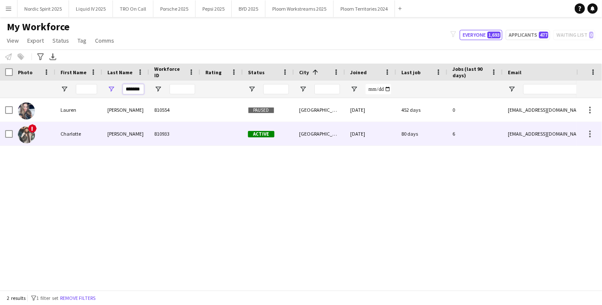
type input "*******"
click at [115, 130] on div "[PERSON_NAME]" at bounding box center [125, 133] width 47 height 23
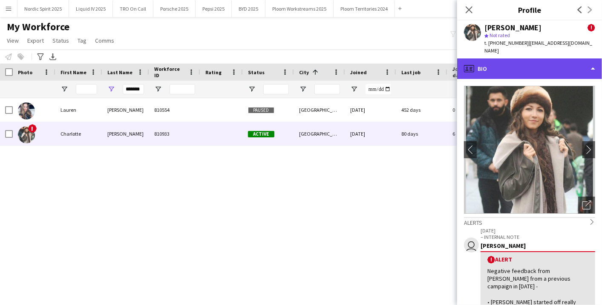
click at [597, 58] on div "profile Bio" at bounding box center [529, 68] width 145 height 20
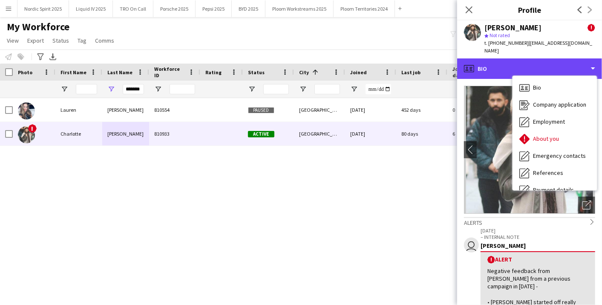
scroll to position [114, 0]
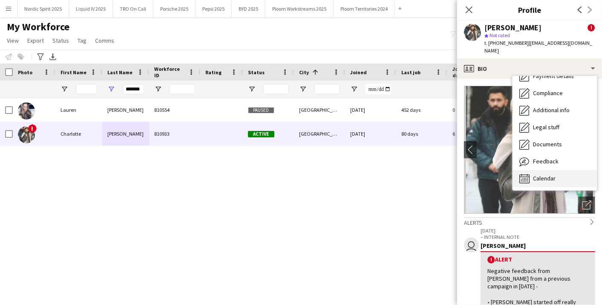
click at [574, 170] on div "Calendar Calendar" at bounding box center [554, 178] width 84 height 17
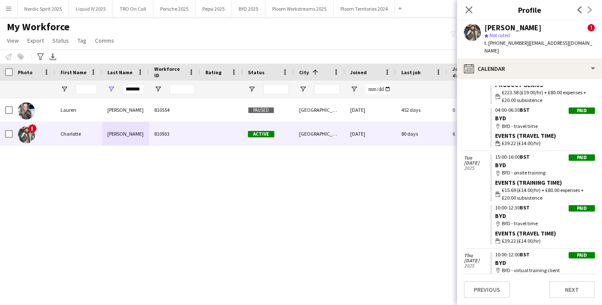
scroll to position [142, 0]
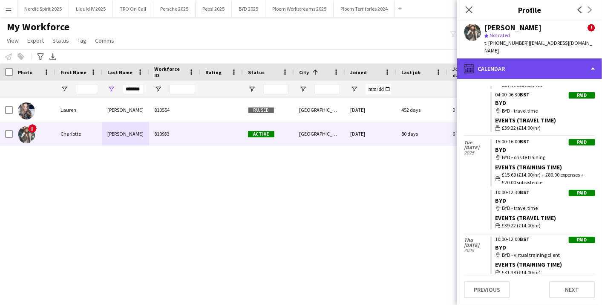
click at [554, 58] on div "calendar-full Calendar" at bounding box center [529, 68] width 145 height 20
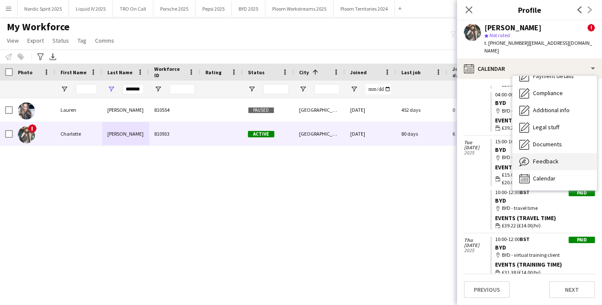
click at [547, 157] on span "Feedback" at bounding box center [546, 161] width 26 height 8
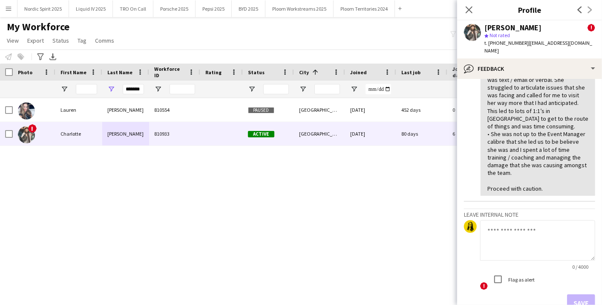
scroll to position [522, 0]
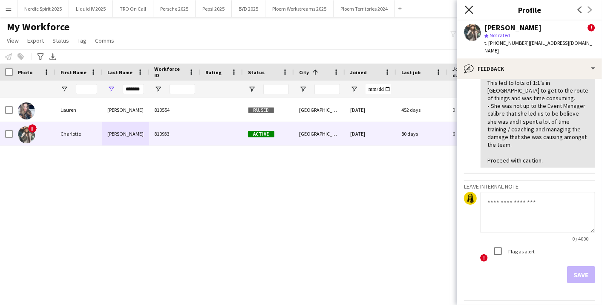
click at [471, 11] on icon "Close pop-in" at bounding box center [469, 10] width 8 height 8
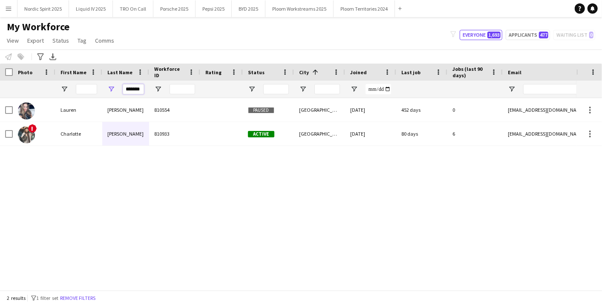
drag, startPoint x: 123, startPoint y: 90, endPoint x: 167, endPoint y: 90, distance: 43.9
click at [167, 90] on div "*******" at bounding box center [461, 89] width 923 height 17
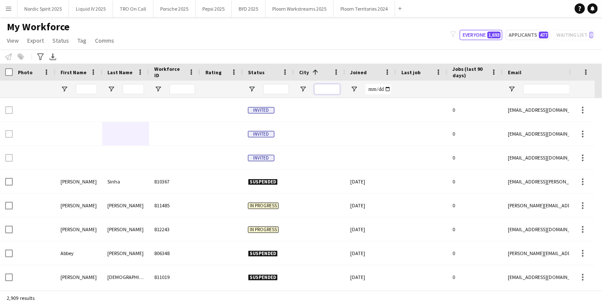
click at [321, 89] on input "City Filter Input" at bounding box center [327, 89] width 26 height 10
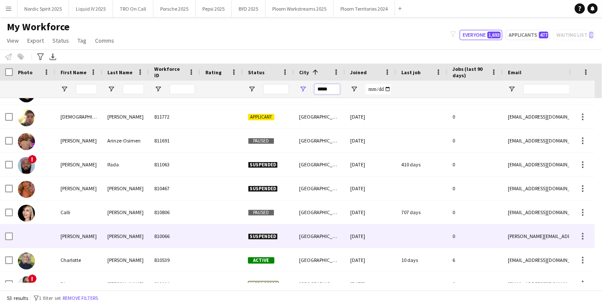
scroll to position [189, 0]
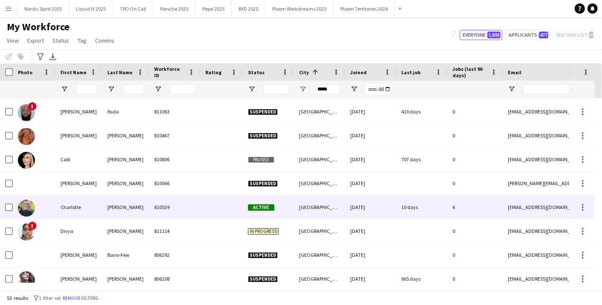
click at [222, 210] on div at bounding box center [221, 206] width 43 height 23
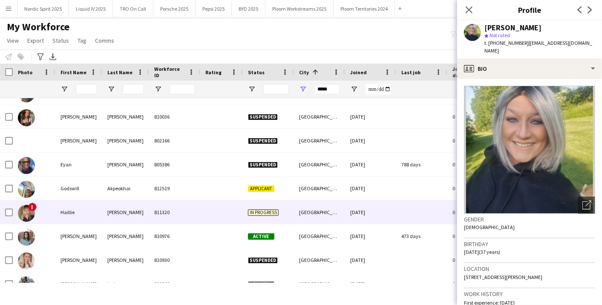
scroll to position [378, 0]
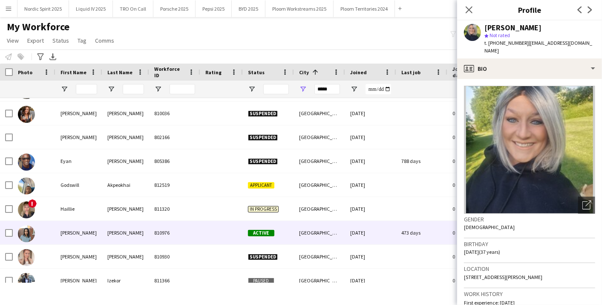
click at [215, 226] on div at bounding box center [221, 232] width 43 height 23
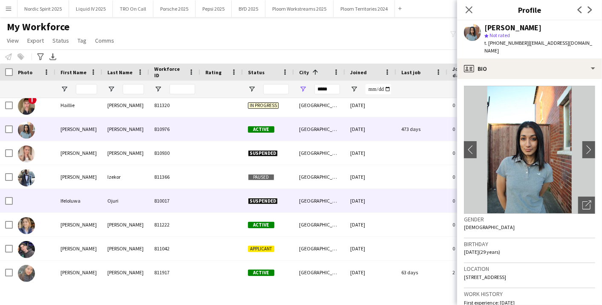
scroll to position [521, 0]
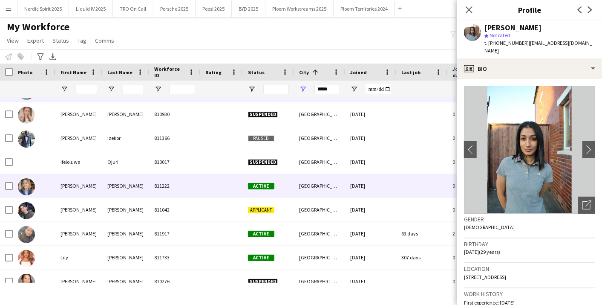
click at [210, 182] on div at bounding box center [221, 185] width 43 height 23
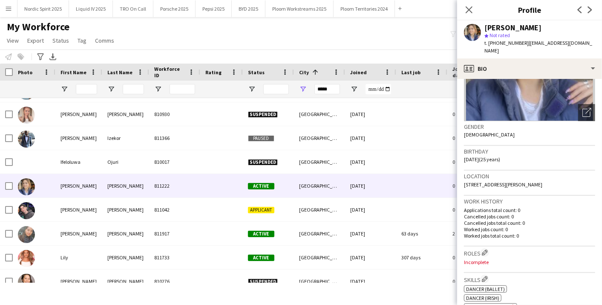
scroll to position [95, 0]
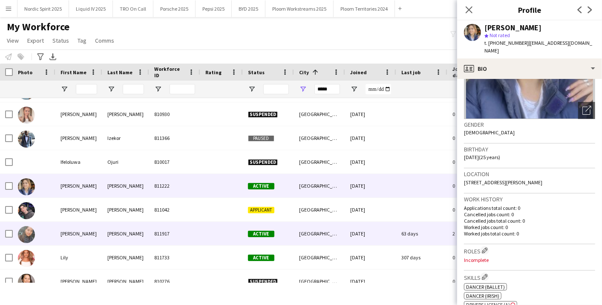
click at [264, 231] on span "Active" at bounding box center [261, 233] width 26 height 6
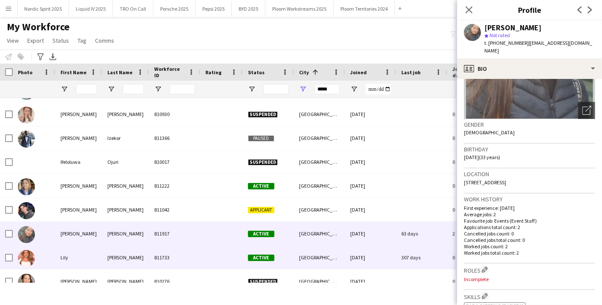
click at [233, 246] on div at bounding box center [221, 256] width 43 height 23
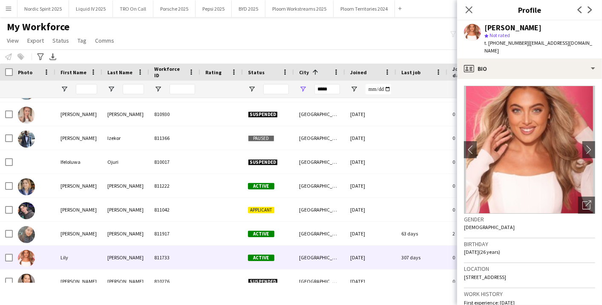
scroll to position [0, 0]
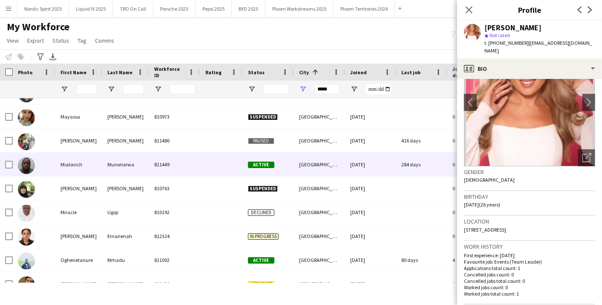
click at [280, 156] on div "Active" at bounding box center [268, 163] width 51 height 23
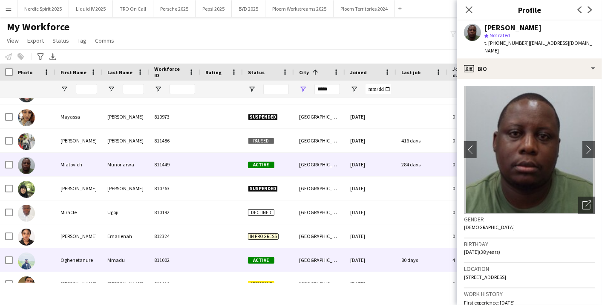
click at [272, 256] on span "Active" at bounding box center [261, 259] width 26 height 6
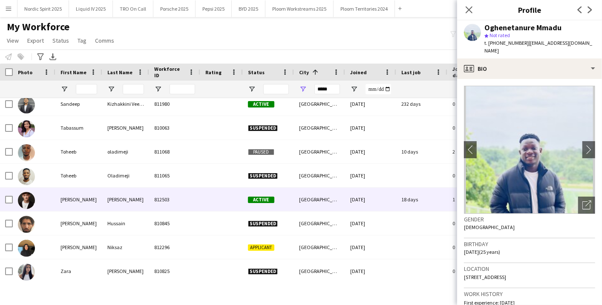
click at [272, 194] on div "Active" at bounding box center [268, 198] width 51 height 23
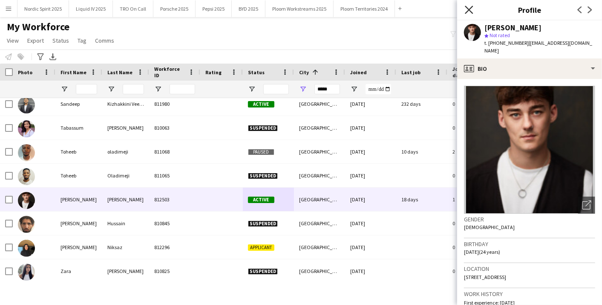
click at [469, 8] on icon "Close pop-in" at bounding box center [469, 10] width 8 height 8
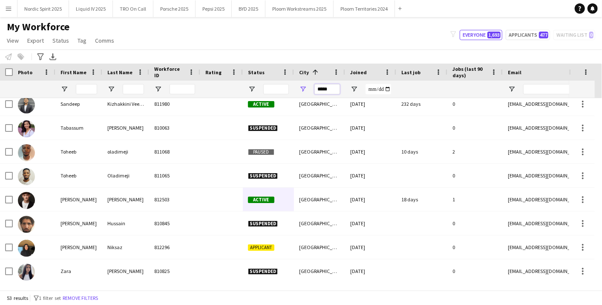
drag, startPoint x: 336, startPoint y: 89, endPoint x: 279, endPoint y: 90, distance: 57.5
click at [279, 90] on div at bounding box center [461, 89] width 923 height 17
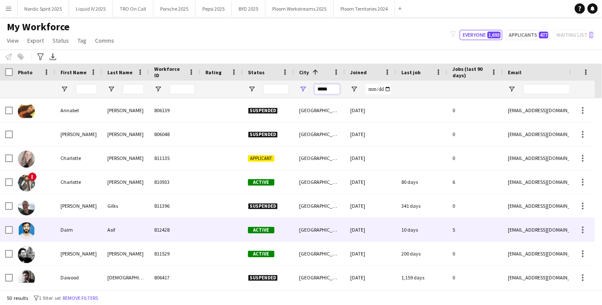
type input "*****"
click at [307, 229] on div "[GEOGRAPHIC_DATA]" at bounding box center [319, 229] width 51 height 23
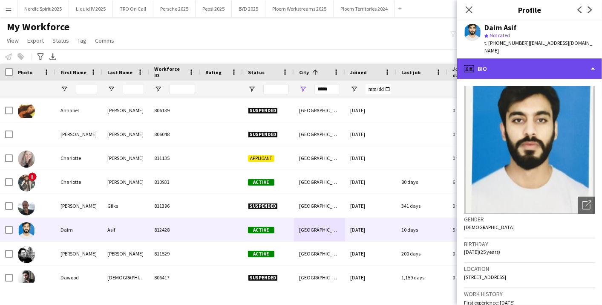
click at [594, 59] on div "profile Bio" at bounding box center [529, 68] width 145 height 20
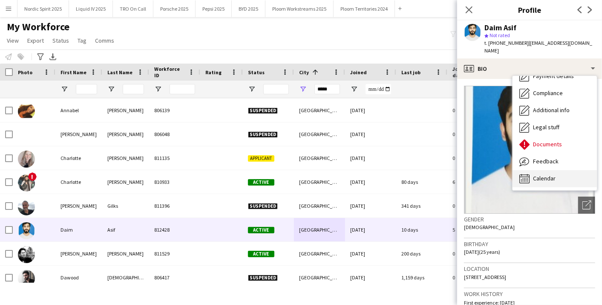
click at [564, 170] on div "Calendar Calendar" at bounding box center [554, 178] width 84 height 17
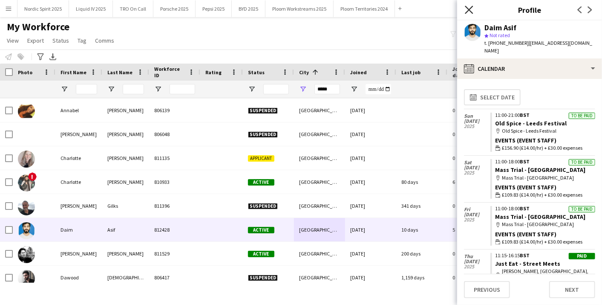
click at [469, 9] on icon "Close pop-in" at bounding box center [469, 10] width 8 height 8
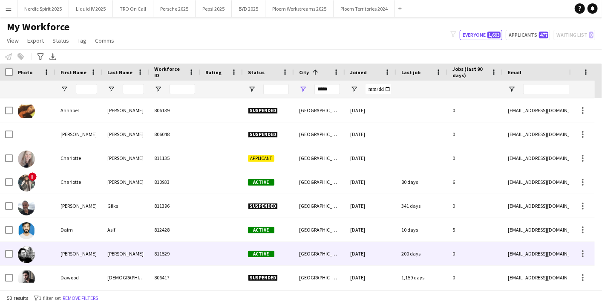
click at [277, 255] on div "Active" at bounding box center [268, 253] width 51 height 23
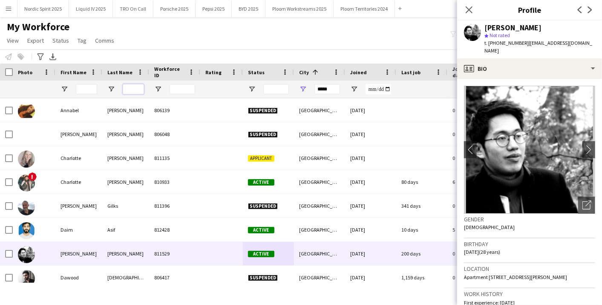
click at [136, 87] on input "Last Name Filter Input" at bounding box center [133, 89] width 21 height 10
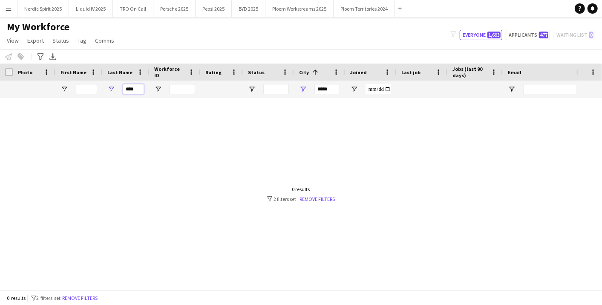
type input "****"
drag, startPoint x: 339, startPoint y: 90, endPoint x: 288, endPoint y: 83, distance: 51.6
click at [288, 83] on div "****" at bounding box center [461, 89] width 923 height 17
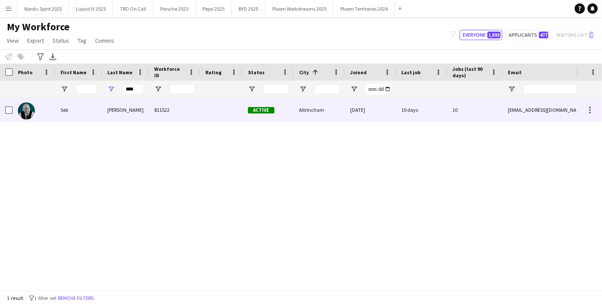
click at [102, 101] on div "[PERSON_NAME]" at bounding box center [125, 109] width 47 height 23
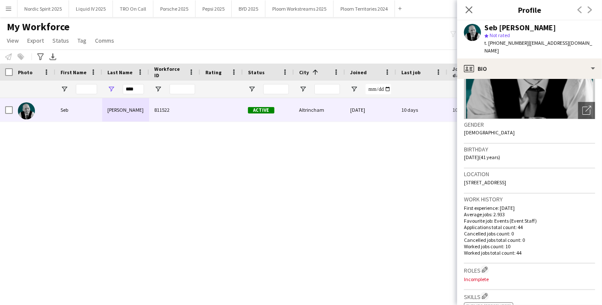
drag, startPoint x: 561, startPoint y: 175, endPoint x: 534, endPoint y: 174, distance: 27.3
click at [534, 174] on div "Location [STREET_ADDRESS]" at bounding box center [529, 180] width 131 height 25
copy span "WA15 6DR"
click at [467, 9] on icon "Close pop-in" at bounding box center [469, 10] width 8 height 8
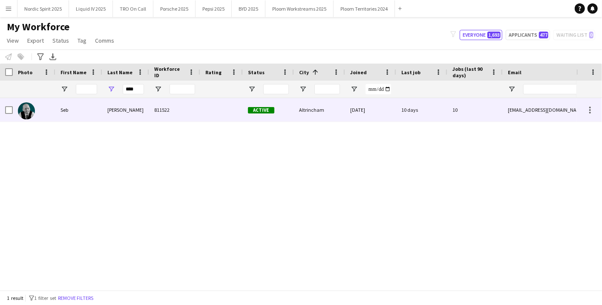
click at [192, 100] on div "811522" at bounding box center [174, 109] width 51 height 23
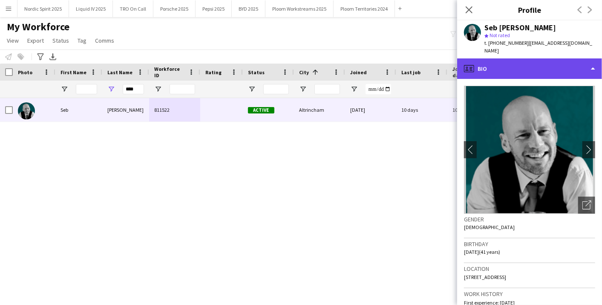
click at [595, 58] on div "profile Bio" at bounding box center [529, 68] width 145 height 20
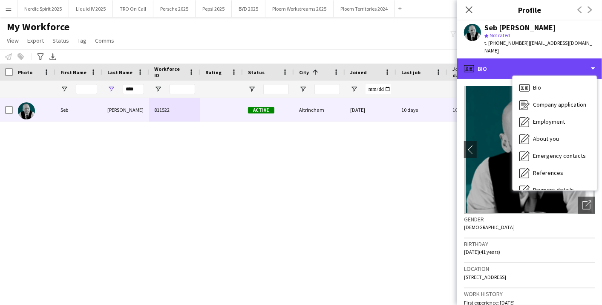
scroll to position [114, 0]
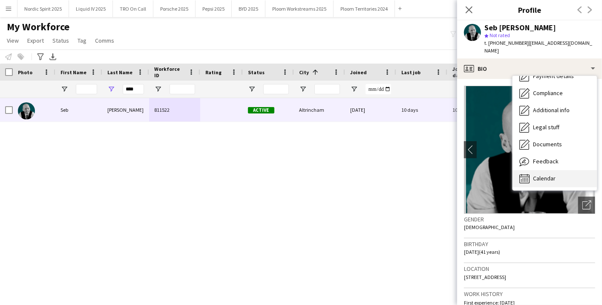
click at [546, 174] on span "Calendar" at bounding box center [544, 178] width 23 height 8
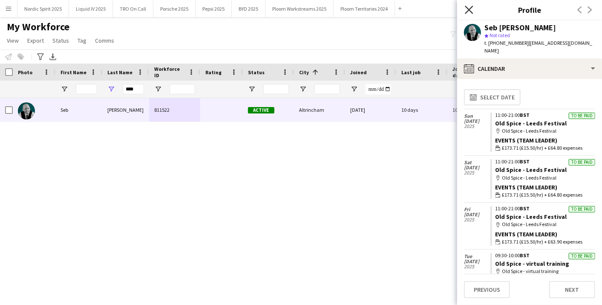
click at [470, 6] on icon "Close pop-in" at bounding box center [469, 10] width 8 height 8
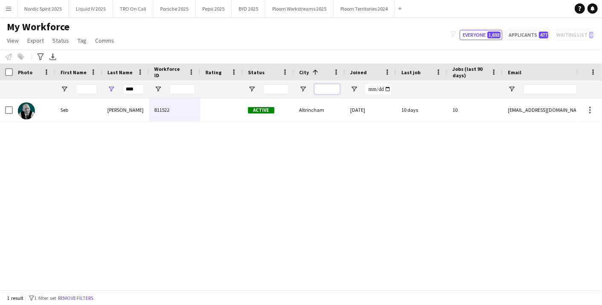
click at [322, 84] on input "City Filter Input" at bounding box center [327, 89] width 26 height 10
type input "*********"
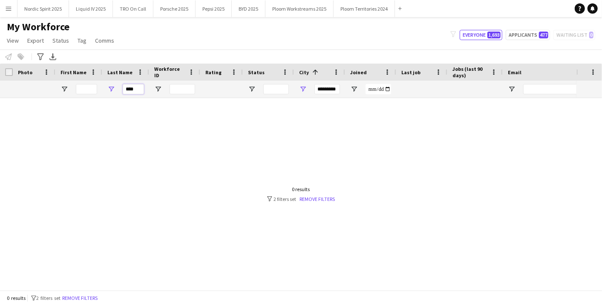
drag, startPoint x: 141, startPoint y: 89, endPoint x: 102, endPoint y: 90, distance: 38.8
click at [102, 90] on div "****" at bounding box center [125, 89] width 47 height 17
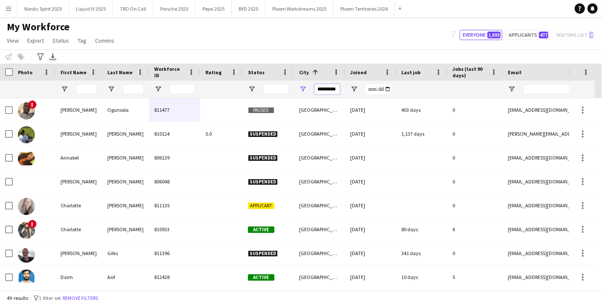
drag, startPoint x: 337, startPoint y: 86, endPoint x: 264, endPoint y: 81, distance: 73.4
click at [264, 81] on div at bounding box center [461, 89] width 923 height 17
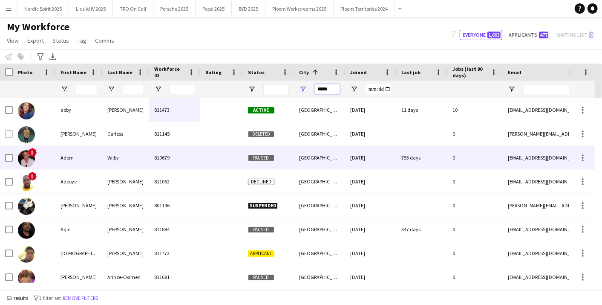
type input "*****"
click at [248, 158] on span "Paused" at bounding box center [261, 158] width 26 height 6
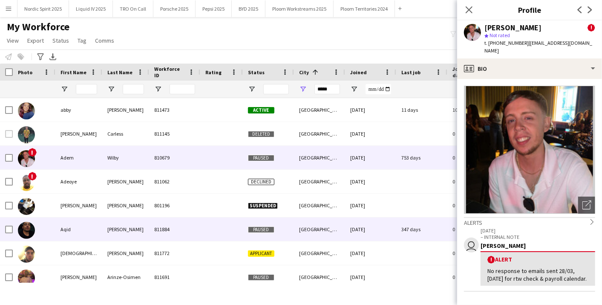
click at [250, 229] on span "Paused" at bounding box center [261, 229] width 26 height 6
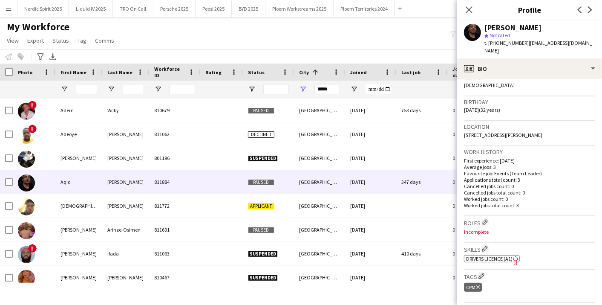
scroll to position [331, 0]
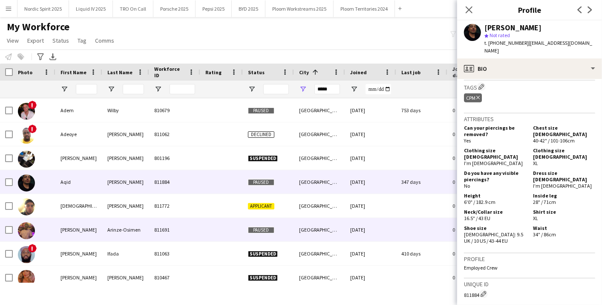
click at [291, 227] on div "Paused" at bounding box center [268, 229] width 51 height 23
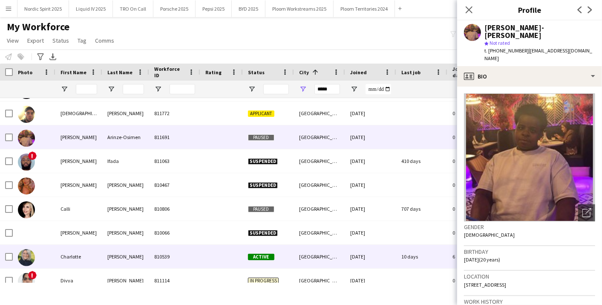
scroll to position [142, 0]
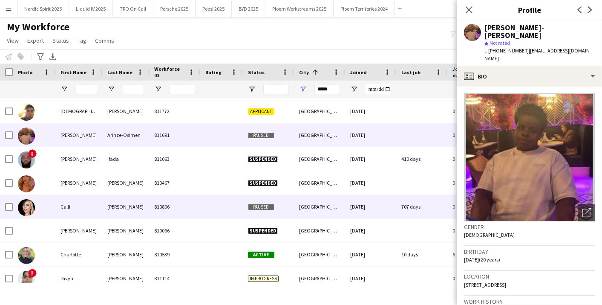
click at [285, 202] on div "Paused" at bounding box center [268, 206] width 51 height 23
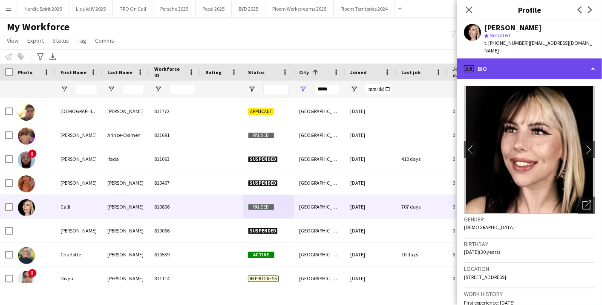
click at [597, 58] on div "profile Bio" at bounding box center [529, 68] width 145 height 20
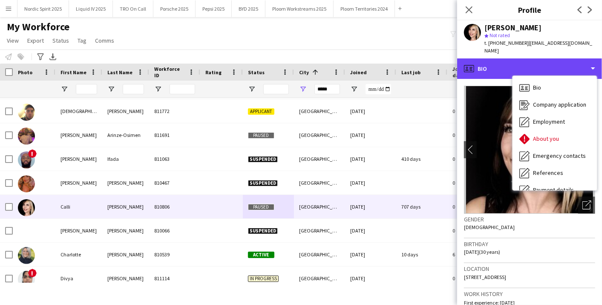
scroll to position [114, 0]
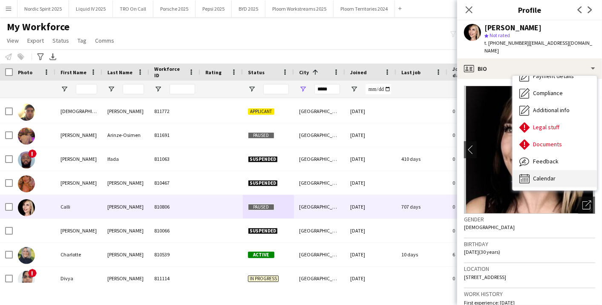
click at [579, 176] on div "Calendar Calendar" at bounding box center [554, 178] width 84 height 17
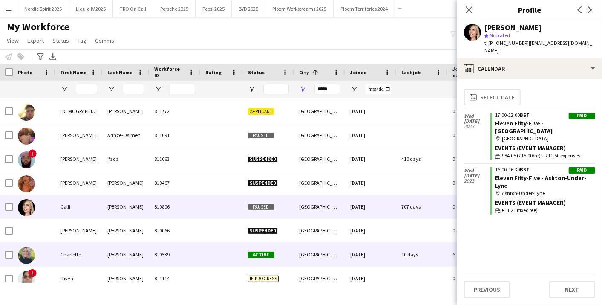
click at [230, 251] on div at bounding box center [221, 253] width 43 height 23
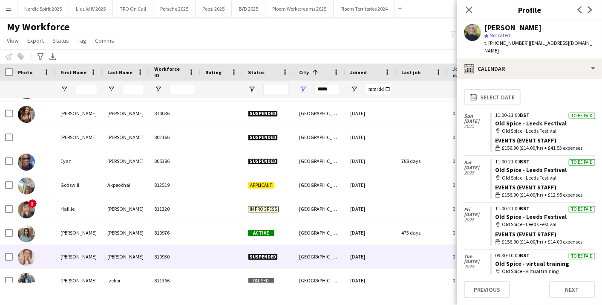
scroll to position [426, 0]
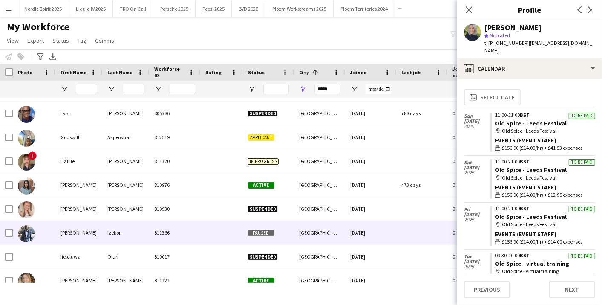
click at [226, 227] on div at bounding box center [221, 232] width 43 height 23
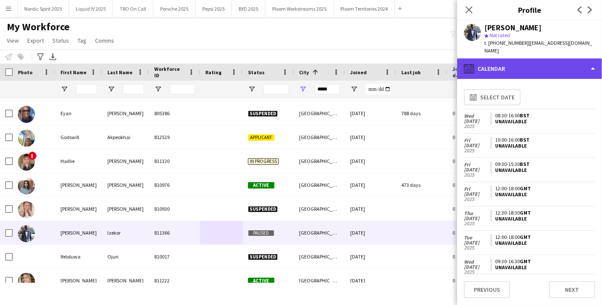
click at [542, 64] on div "calendar-full Calendar" at bounding box center [529, 68] width 145 height 20
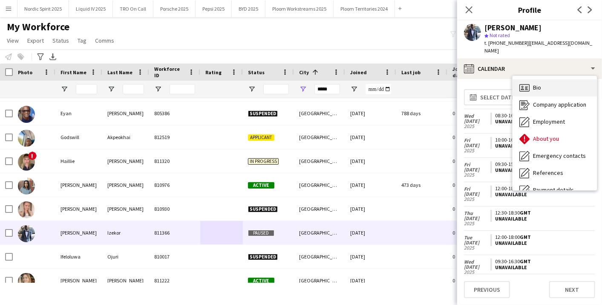
click at [534, 83] on span "Bio" at bounding box center [537, 87] width 8 height 8
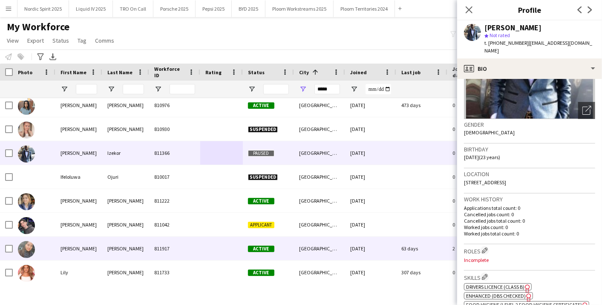
scroll to position [521, 0]
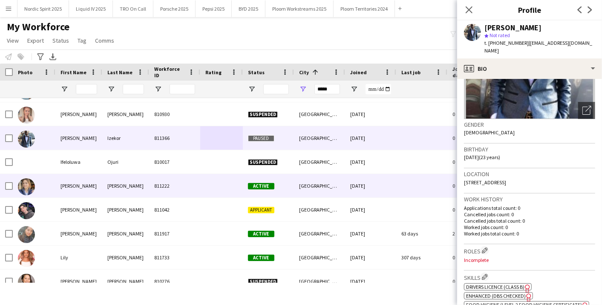
click at [298, 187] on div "[GEOGRAPHIC_DATA]" at bounding box center [319, 185] width 51 height 23
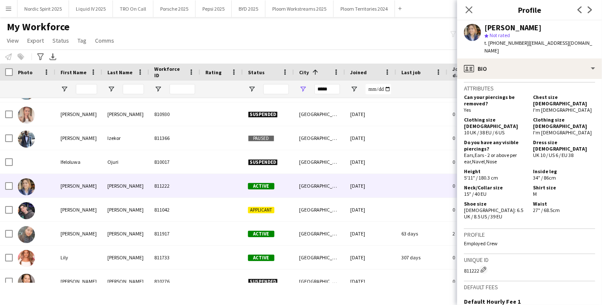
scroll to position [488, 0]
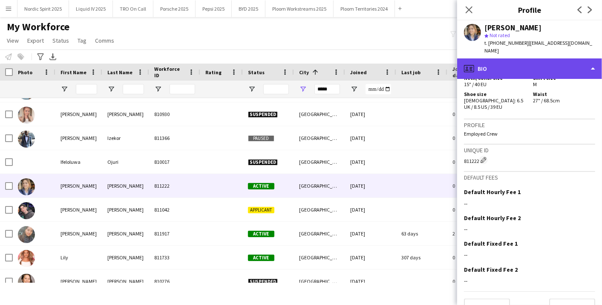
click at [590, 58] on div "profile Bio" at bounding box center [529, 68] width 145 height 20
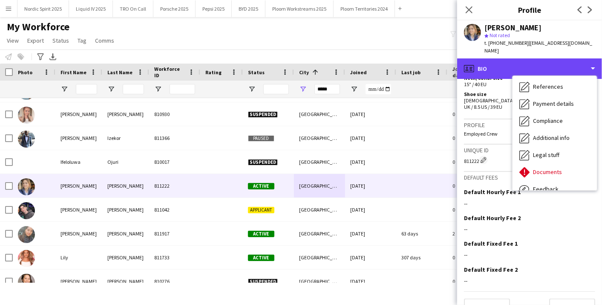
scroll to position [114, 0]
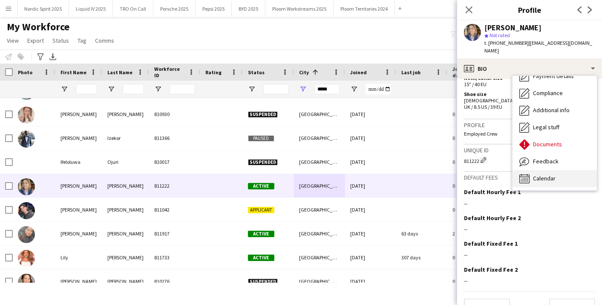
click at [570, 170] on div "Calendar Calendar" at bounding box center [554, 178] width 84 height 17
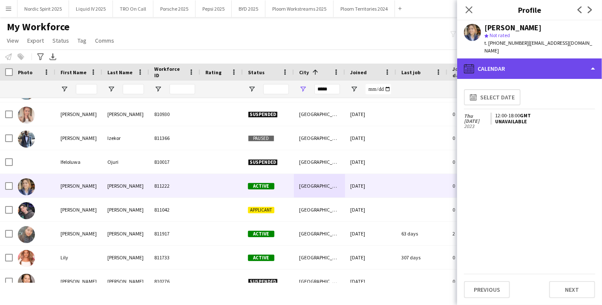
click at [533, 58] on div "calendar-full Calendar" at bounding box center [529, 68] width 145 height 20
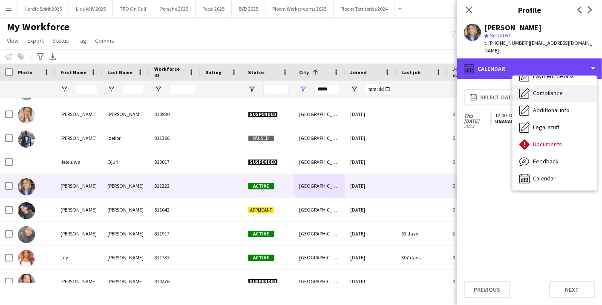
scroll to position [25, 0]
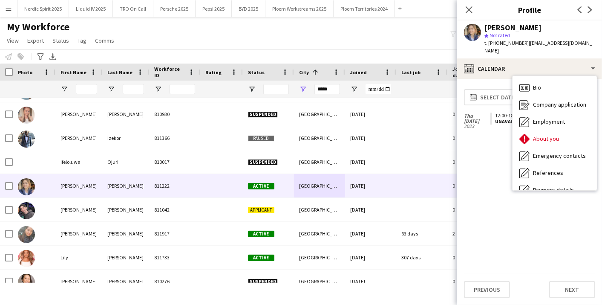
click at [537, 83] on span "Bio" at bounding box center [537, 87] width 8 height 8
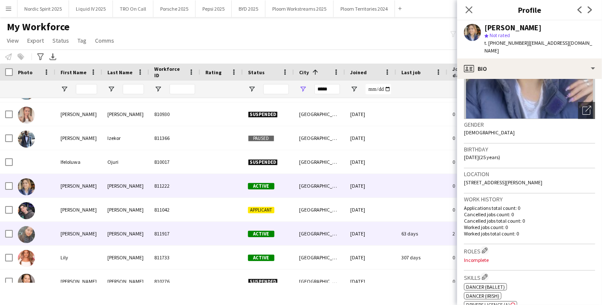
click at [299, 233] on div "[GEOGRAPHIC_DATA]" at bounding box center [319, 232] width 51 height 23
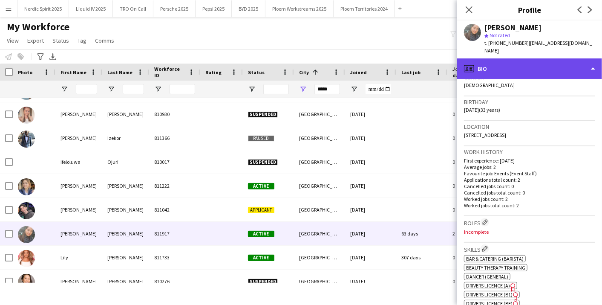
click at [587, 58] on div "profile Bio" at bounding box center [529, 68] width 145 height 20
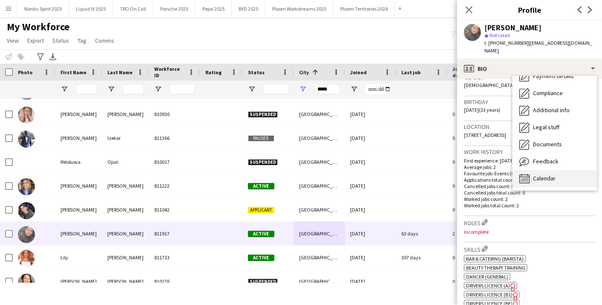
click at [567, 170] on div "Calendar Calendar" at bounding box center [554, 178] width 84 height 17
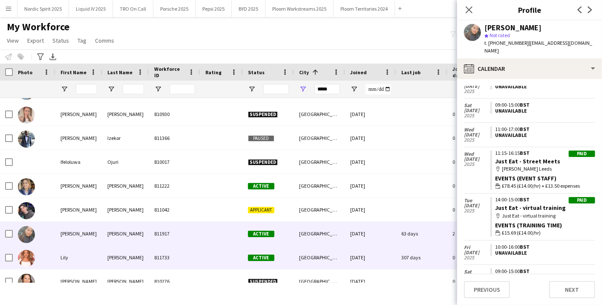
click at [223, 257] on div at bounding box center [221, 256] width 43 height 23
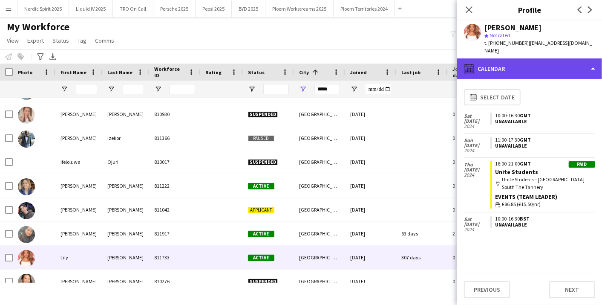
click at [575, 63] on div "calendar-full Calendar" at bounding box center [529, 68] width 145 height 20
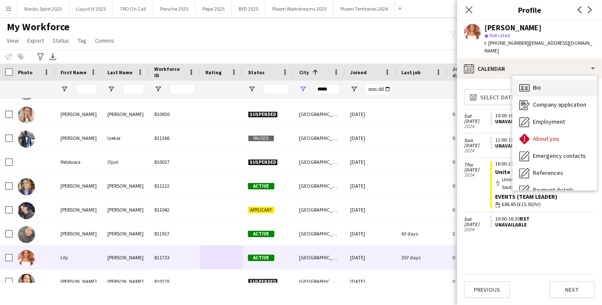
click at [568, 79] on div "Bio Bio" at bounding box center [554, 87] width 84 height 17
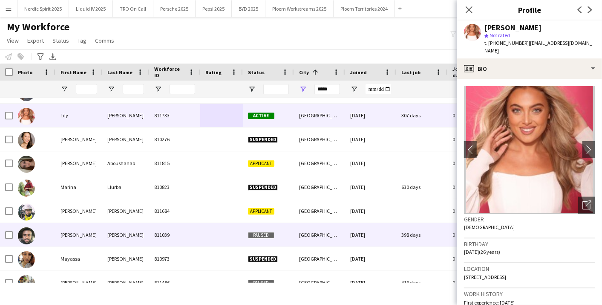
click at [276, 232] on div "Paused" at bounding box center [268, 234] width 51 height 23
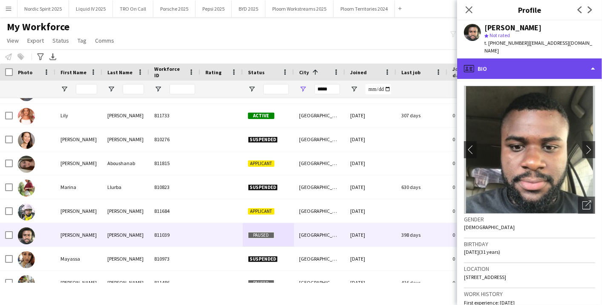
click at [594, 58] on div "profile Bio" at bounding box center [529, 68] width 145 height 20
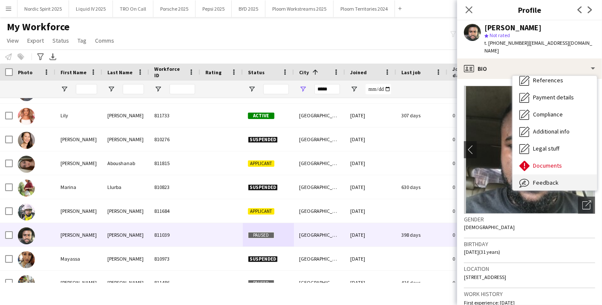
click at [569, 174] on div "Feedback Feedback" at bounding box center [554, 182] width 84 height 17
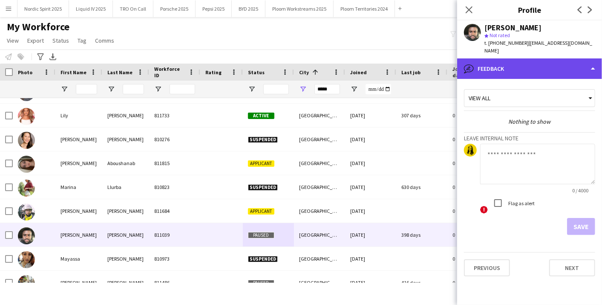
click at [593, 58] on div "bubble-pencil Feedback" at bounding box center [529, 68] width 145 height 20
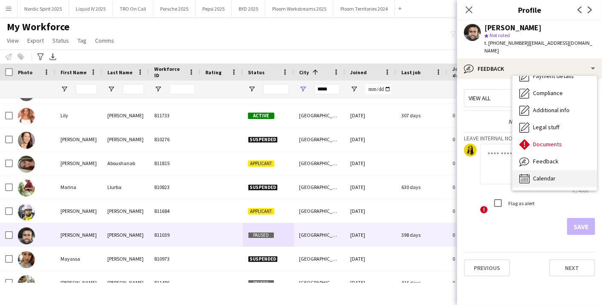
click at [570, 170] on div "Calendar Calendar" at bounding box center [554, 178] width 84 height 17
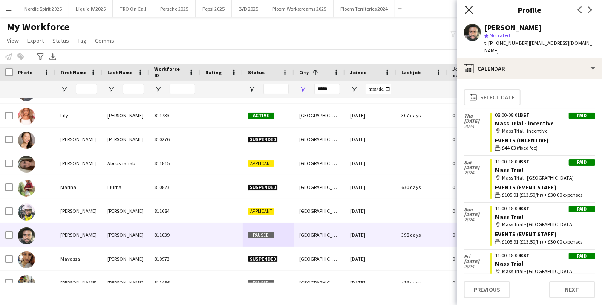
click at [470, 12] on icon "Close pop-in" at bounding box center [469, 10] width 8 height 8
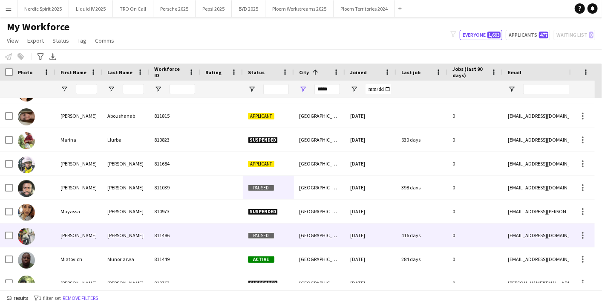
click at [291, 233] on div "Paused" at bounding box center [268, 234] width 51 height 23
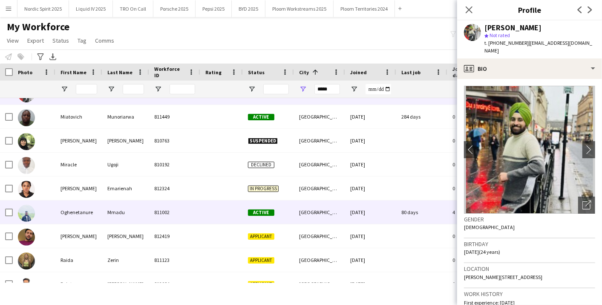
click at [290, 221] on div "Active" at bounding box center [268, 211] width 51 height 23
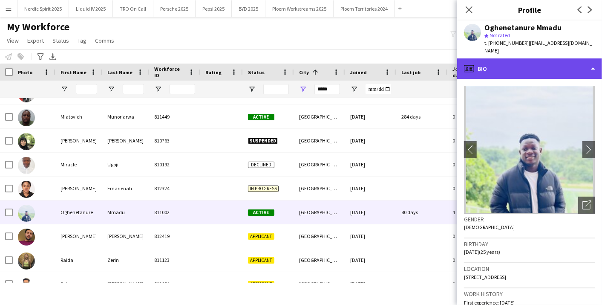
click at [597, 60] on div "profile Bio" at bounding box center [529, 68] width 145 height 20
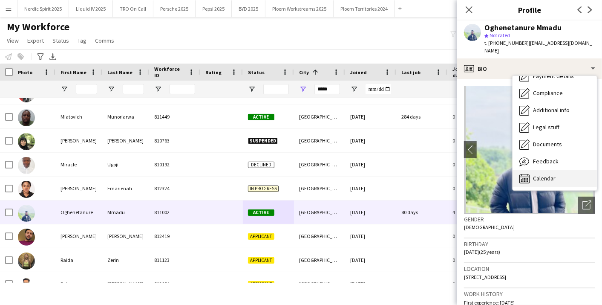
click at [573, 170] on div "Calendar Calendar" at bounding box center [554, 178] width 84 height 17
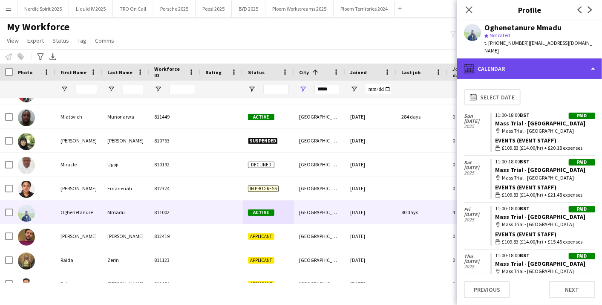
click at [558, 58] on div "calendar-full Calendar" at bounding box center [529, 68] width 145 height 20
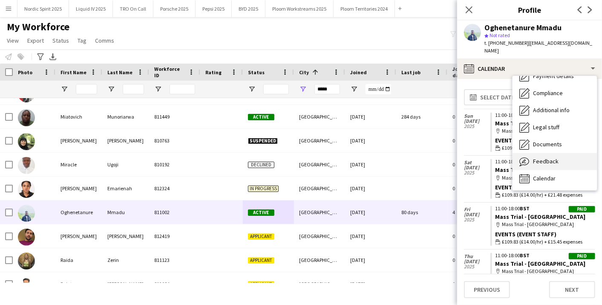
click at [560, 153] on div "Feedback Feedback" at bounding box center [554, 161] width 84 height 17
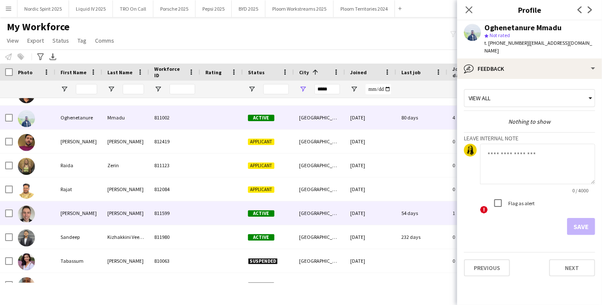
click at [317, 214] on div "[GEOGRAPHIC_DATA]" at bounding box center [319, 212] width 51 height 23
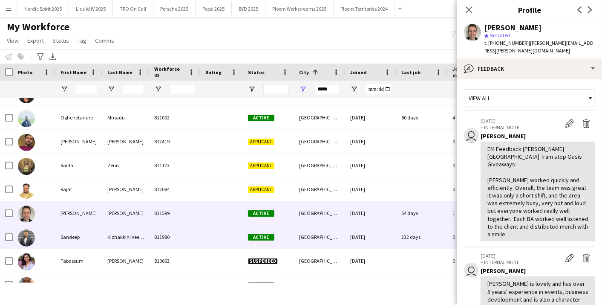
click at [318, 229] on div "[GEOGRAPHIC_DATA]" at bounding box center [319, 236] width 51 height 23
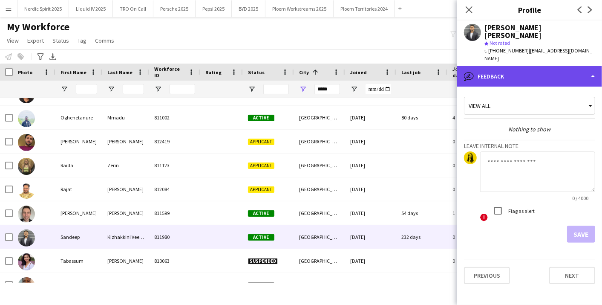
click at [543, 66] on div "bubble-pencil Feedback" at bounding box center [529, 76] width 145 height 20
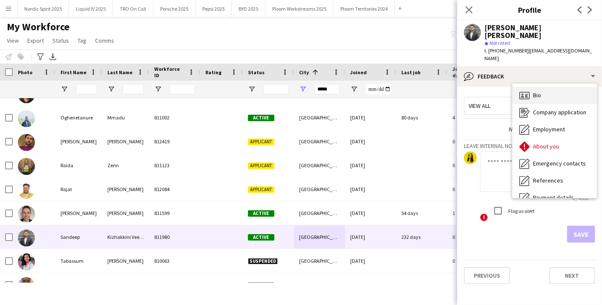
click at [547, 87] on div "Bio Bio" at bounding box center [554, 95] width 84 height 17
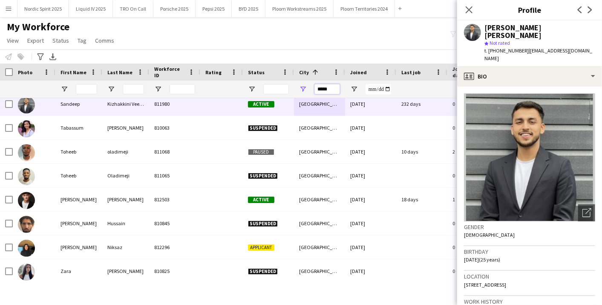
drag, startPoint x: 328, startPoint y: 90, endPoint x: 300, endPoint y: 87, distance: 27.4
click at [300, 87] on div "*****" at bounding box center [319, 89] width 51 height 17
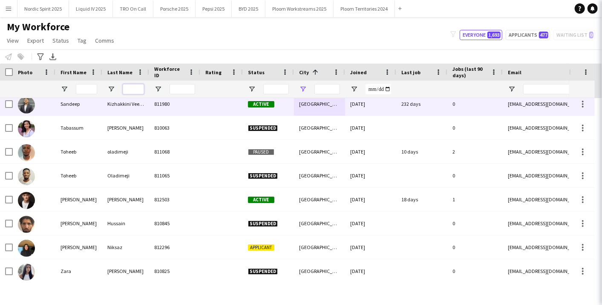
click at [138, 90] on input "Last Name Filter Input" at bounding box center [133, 89] width 21 height 10
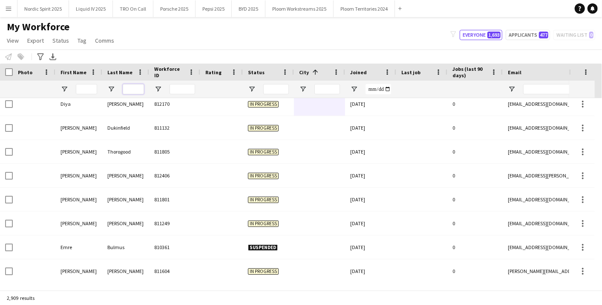
type input "*"
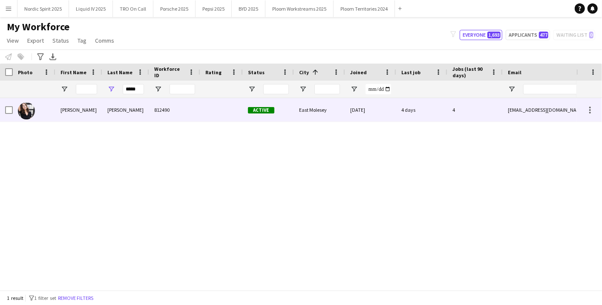
click at [138, 112] on div "[PERSON_NAME]" at bounding box center [125, 109] width 47 height 23
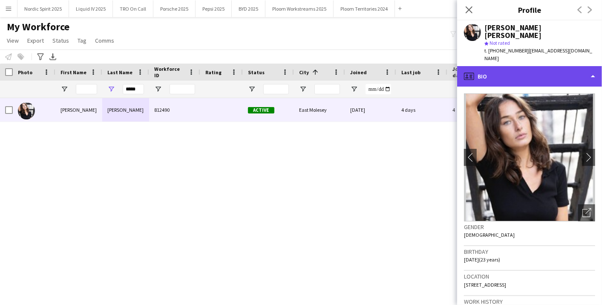
drag, startPoint x: 590, startPoint y: 60, endPoint x: 597, endPoint y: 91, distance: 31.5
click at [590, 66] on div "profile Bio" at bounding box center [529, 76] width 145 height 20
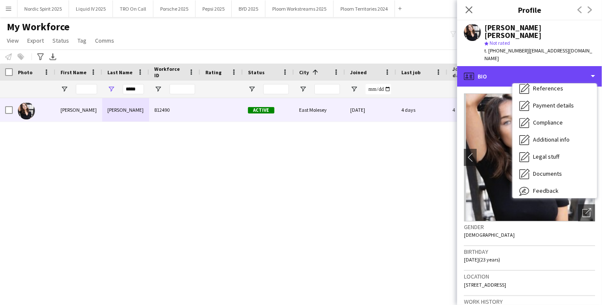
scroll to position [114, 0]
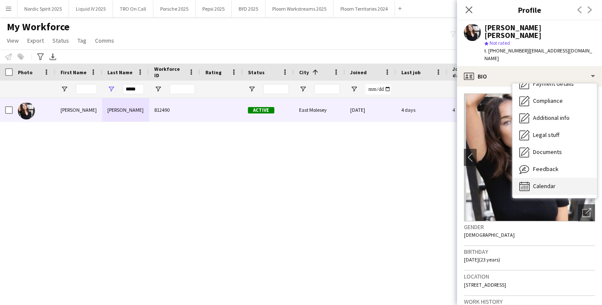
click at [572, 178] on div "Calendar Calendar" at bounding box center [554, 186] width 84 height 17
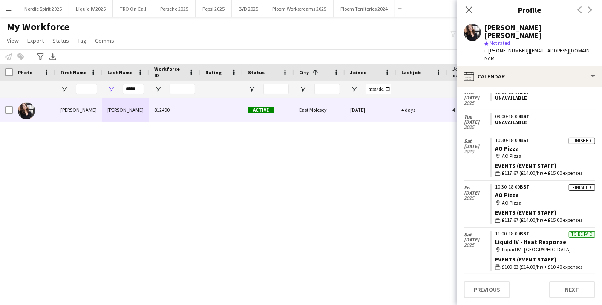
scroll to position [0, 0]
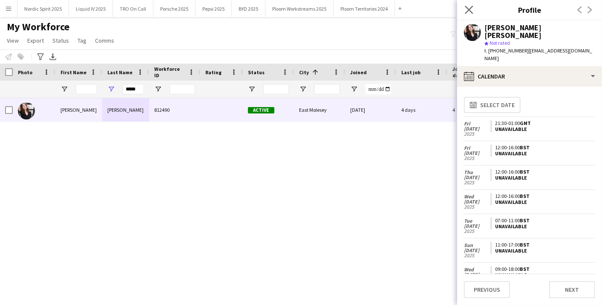
click at [464, 6] on app-icon "Close pop-in" at bounding box center [469, 10] width 12 height 12
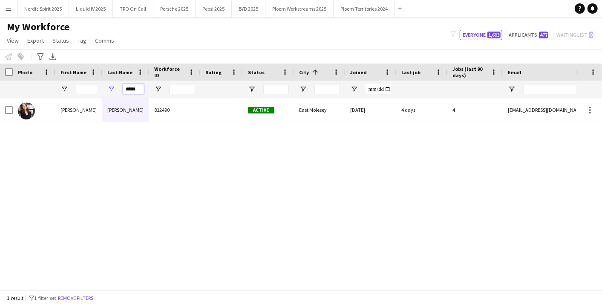
drag, startPoint x: 138, startPoint y: 88, endPoint x: 100, endPoint y: 91, distance: 37.6
click at [98, 91] on div "*****" at bounding box center [461, 89] width 923 height 17
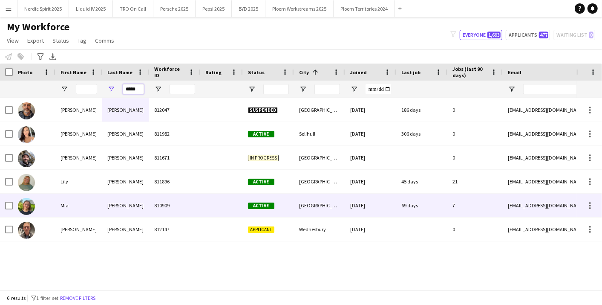
type input "*****"
click at [124, 209] on div "[PERSON_NAME]" at bounding box center [125, 204] width 47 height 23
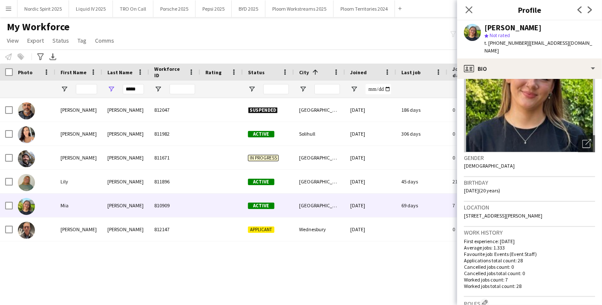
scroll to position [142, 0]
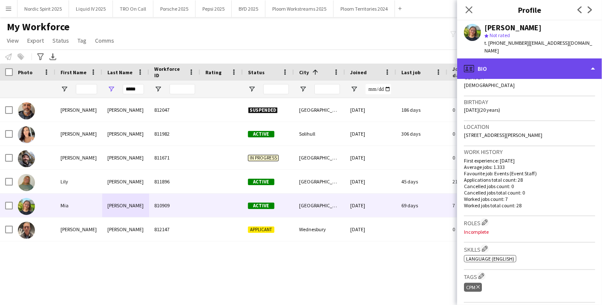
click at [574, 58] on div "profile Bio" at bounding box center [529, 68] width 145 height 20
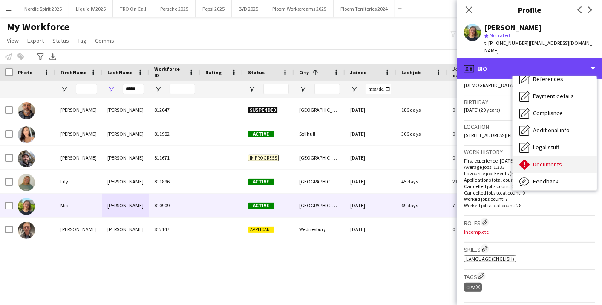
scroll to position [95, 0]
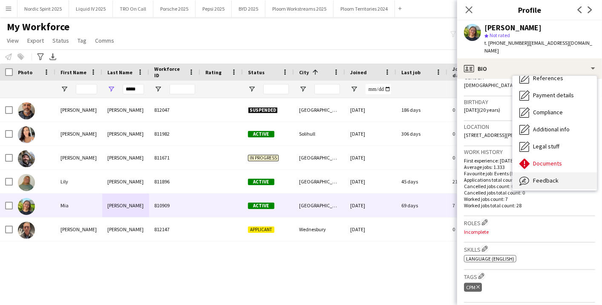
click at [552, 172] on div "Feedback Feedback" at bounding box center [554, 180] width 84 height 17
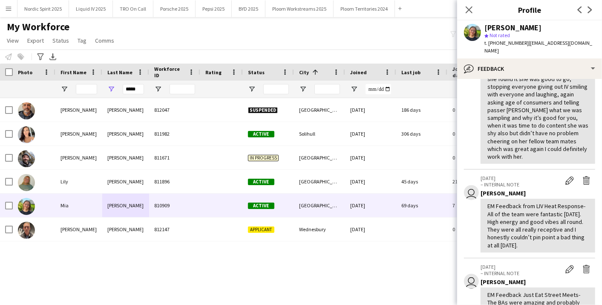
scroll to position [378, 0]
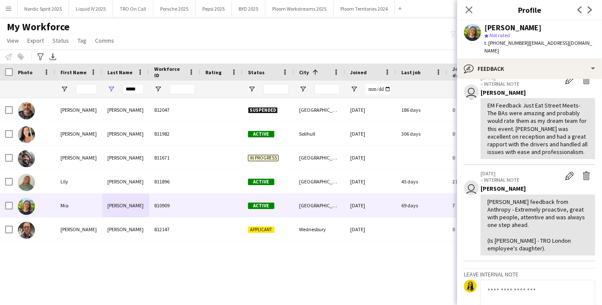
click at [505, 290] on textarea at bounding box center [537, 299] width 115 height 40
type textarea "*"
type textarea "**********"
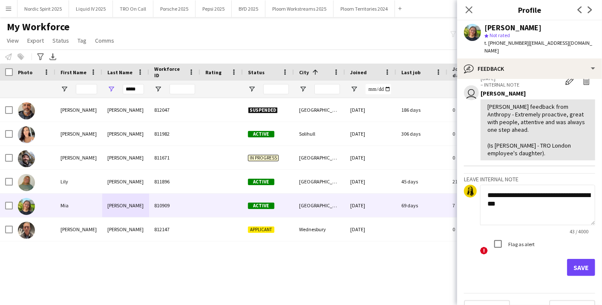
drag, startPoint x: 554, startPoint y: 209, endPoint x: 458, endPoint y: 188, distance: 98.5
click at [458, 188] on app-crew-profile-feedback-tab "View all user [DATE] – INTERNAL NOTE Edit internal note Delete internal note [P…" at bounding box center [529, 192] width 145 height 226
click at [578, 267] on button "Save" at bounding box center [581, 267] width 28 height 17
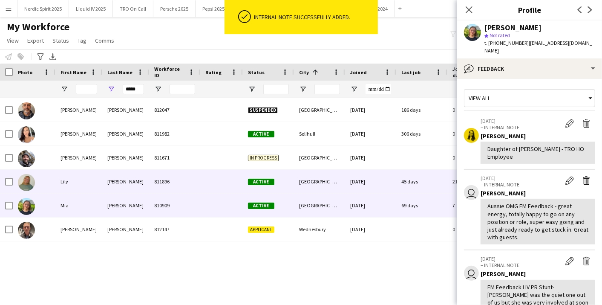
click at [137, 185] on div "[PERSON_NAME]" at bounding box center [125, 181] width 47 height 23
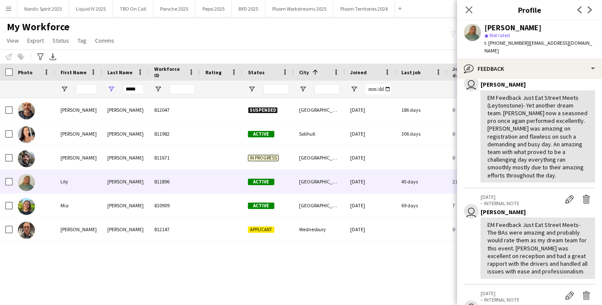
scroll to position [378, 0]
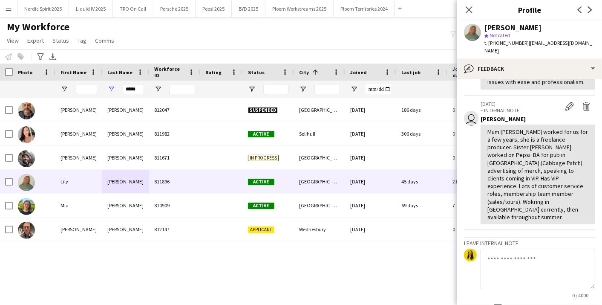
click at [538, 253] on textarea at bounding box center [537, 268] width 115 height 40
paste textarea "**********"
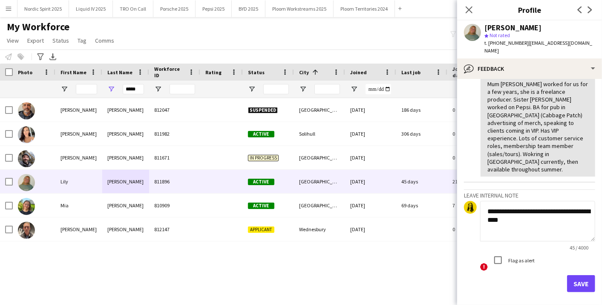
type textarea "**********"
click at [572, 275] on button "Save" at bounding box center [581, 283] width 28 height 17
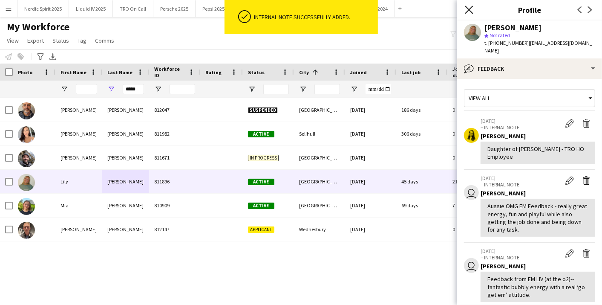
click at [471, 11] on icon "Close pop-in" at bounding box center [469, 10] width 8 height 8
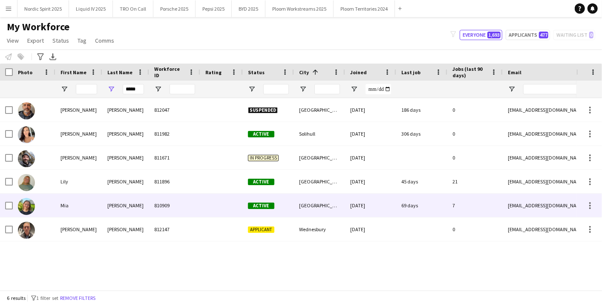
click at [100, 201] on div "Mia" at bounding box center [78, 204] width 47 height 23
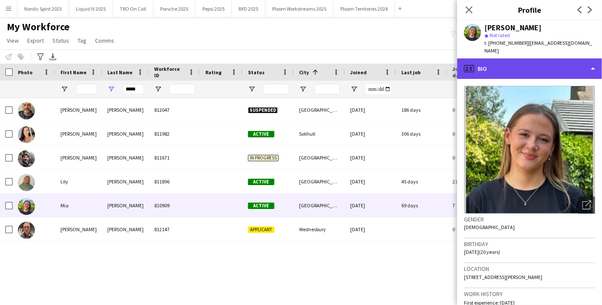
click at [595, 59] on div "profile Bio" at bounding box center [529, 68] width 145 height 20
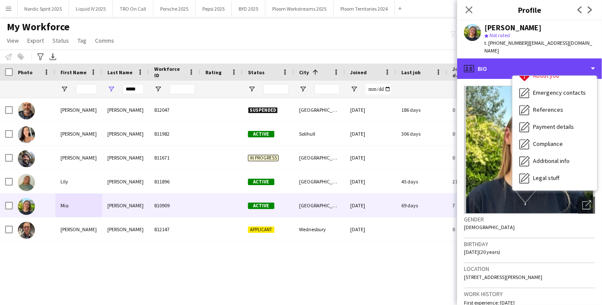
scroll to position [114, 0]
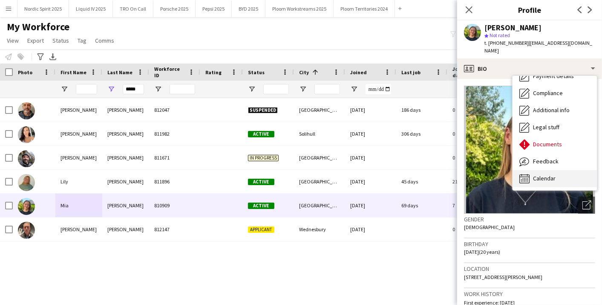
click at [550, 174] on span "Calendar" at bounding box center [544, 178] width 23 height 8
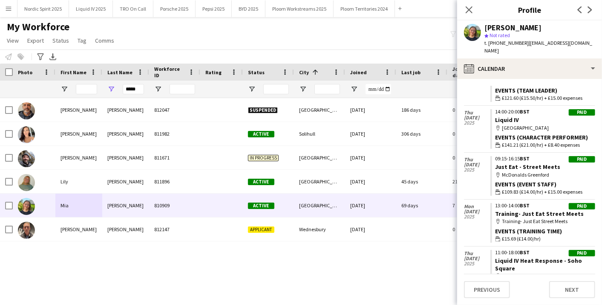
scroll to position [362, 0]
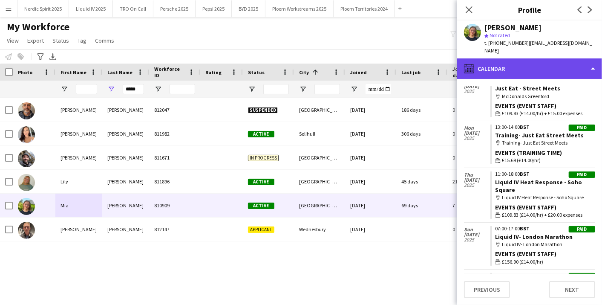
click at [595, 60] on div "calendar-full Calendar" at bounding box center [529, 68] width 145 height 20
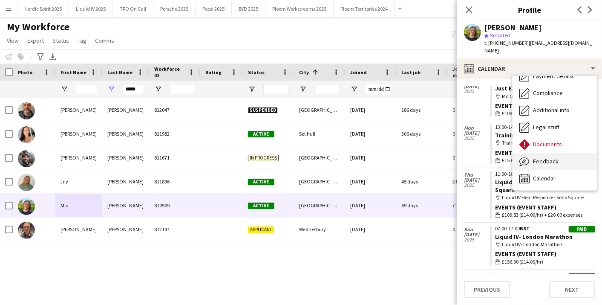
click at [566, 153] on div "Feedback Feedback" at bounding box center [554, 161] width 84 height 17
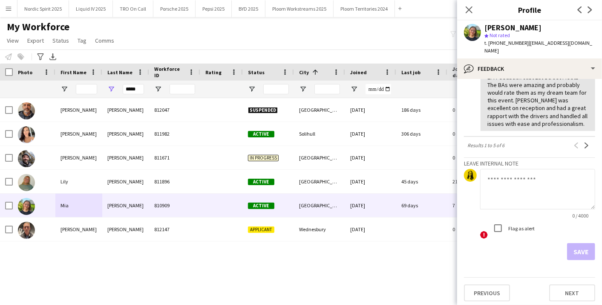
scroll to position [464, 0]
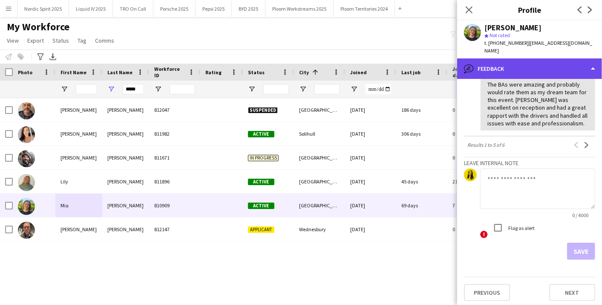
click at [588, 62] on div "bubble-pencil Feedback" at bounding box center [529, 68] width 145 height 20
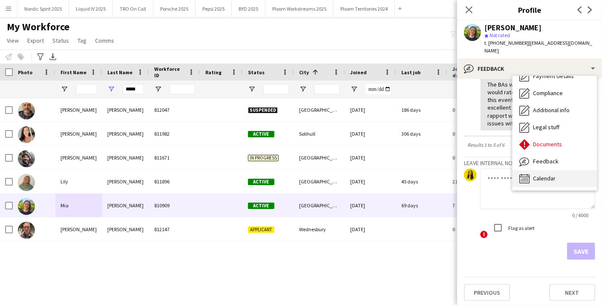
click at [546, 174] on span "Calendar" at bounding box center [544, 178] width 23 height 8
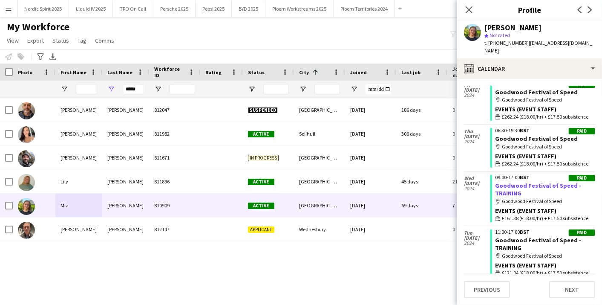
scroll to position [899, 0]
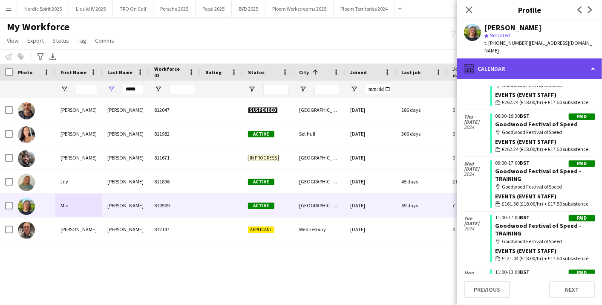
click at [586, 58] on div "calendar-full Calendar" at bounding box center [529, 68] width 145 height 20
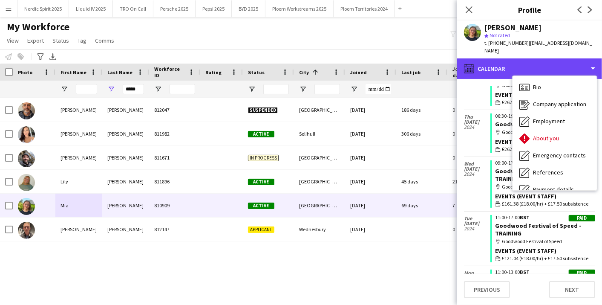
scroll to position [0, 0]
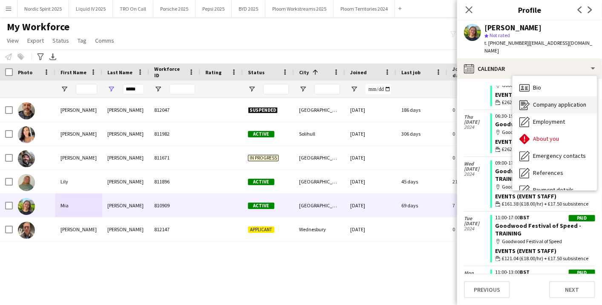
click at [549, 101] on div "Company application Company application" at bounding box center [554, 104] width 84 height 17
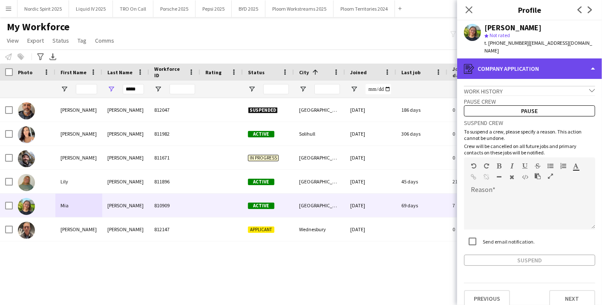
click at [596, 60] on div "register Company application" at bounding box center [529, 68] width 145 height 20
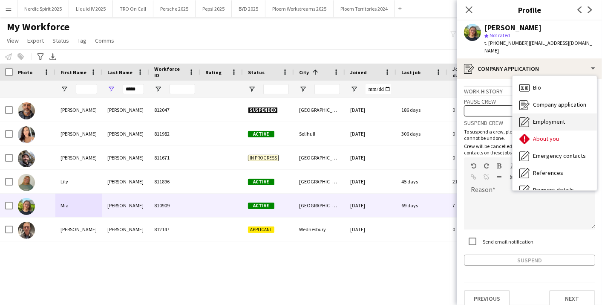
click at [567, 113] on div "Employment Employment" at bounding box center [554, 121] width 84 height 17
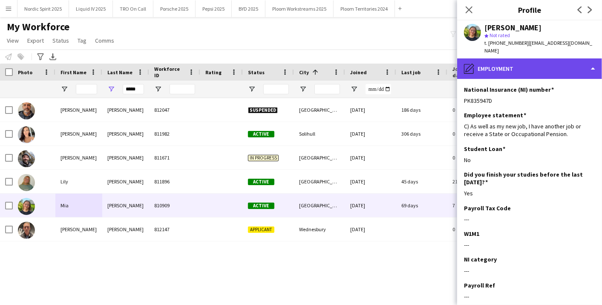
click at [586, 58] on div "pencil4 Employment" at bounding box center [529, 68] width 145 height 20
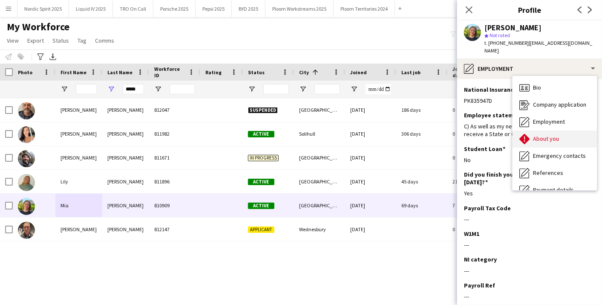
click at [564, 130] on div "About you About you" at bounding box center [554, 138] width 84 height 17
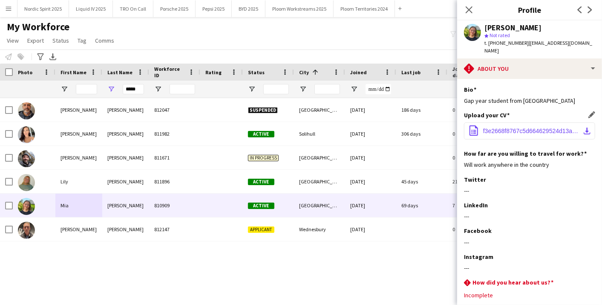
click at [534, 127] on span "f3e2668f8767c5d664629524d13a5012.docx" at bounding box center [531, 130] width 96 height 7
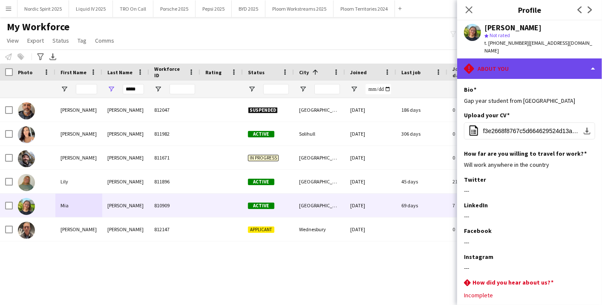
click at [594, 64] on div "rhombus-alert About you" at bounding box center [529, 68] width 145 height 20
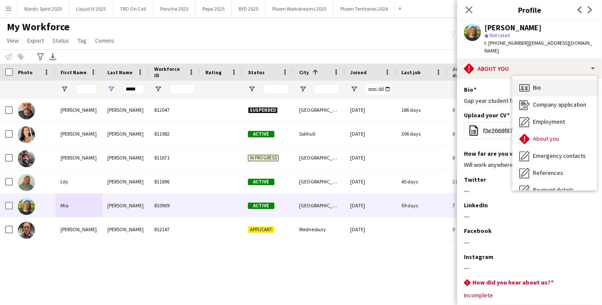
click at [550, 83] on div "Bio Bio" at bounding box center [554, 87] width 84 height 17
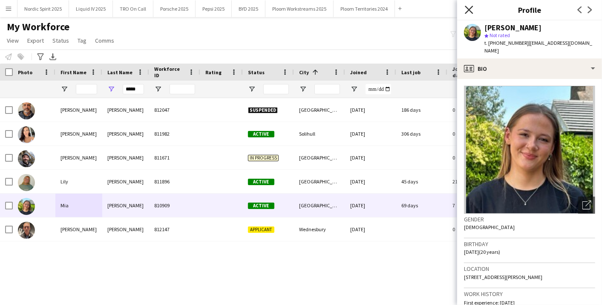
click at [468, 8] on icon "Close pop-in" at bounding box center [469, 10] width 8 height 8
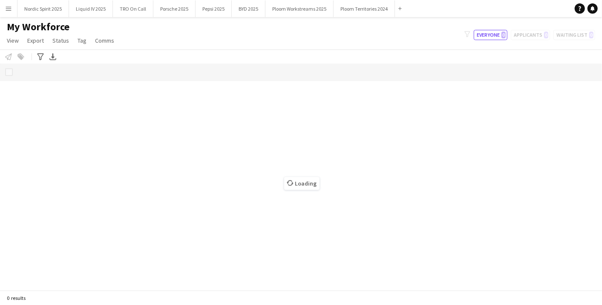
click at [9, 8] on app-icon "Menu" at bounding box center [8, 8] width 7 height 7
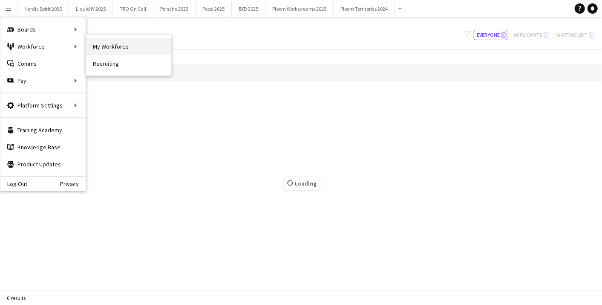
click at [99, 47] on link "My Workforce" at bounding box center [128, 46] width 85 height 17
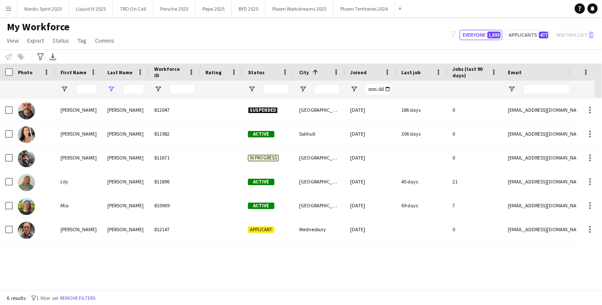
type input "*****"
drag, startPoint x: 143, startPoint y: 89, endPoint x: 92, endPoint y: 86, distance: 51.2
click at [92, 86] on div "*****" at bounding box center [461, 89] width 923 height 17
click at [92, 86] on input "First Name Filter Input" at bounding box center [86, 89] width 21 height 10
paste input "*******"
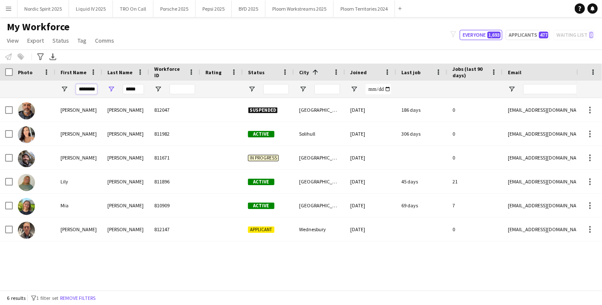
type input "*******"
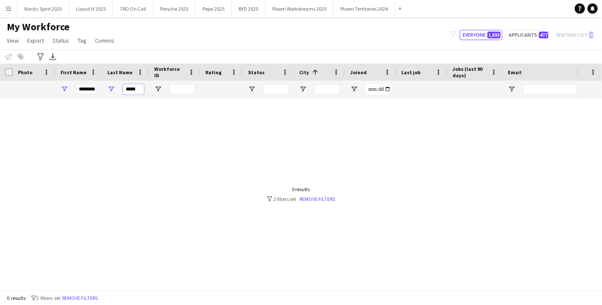
drag, startPoint x: 140, startPoint y: 92, endPoint x: 121, endPoint y: 91, distance: 18.3
click at [121, 91] on div "*****" at bounding box center [125, 89] width 47 height 17
click at [142, 93] on input "Last Name Filter Input" at bounding box center [133, 89] width 21 height 10
click at [80, 89] on input "*******" at bounding box center [86, 89] width 21 height 10
drag, startPoint x: 84, startPoint y: 87, endPoint x: 118, endPoint y: 94, distance: 34.3
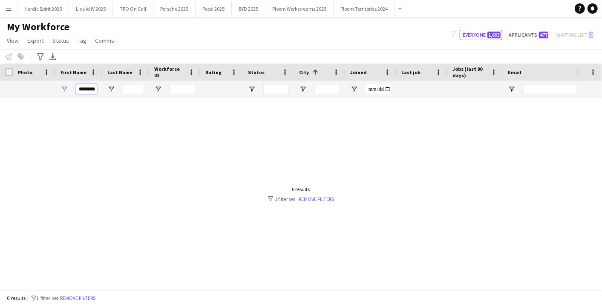
click at [118, 94] on div "*******" at bounding box center [461, 89] width 923 height 17
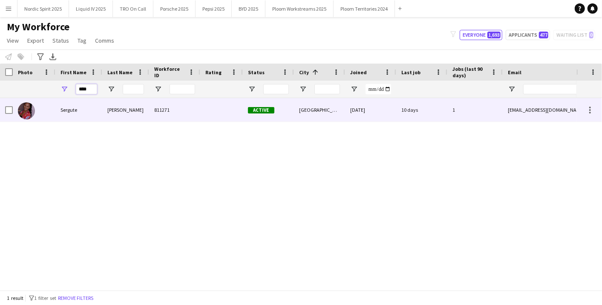
type input "****"
click at [132, 108] on div "Warner Bowen" at bounding box center [125, 109] width 47 height 23
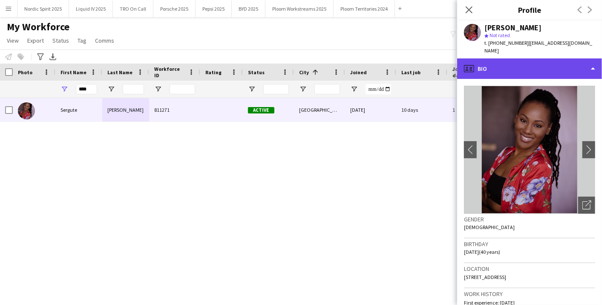
click at [595, 64] on div "profile Bio" at bounding box center [529, 68] width 145 height 20
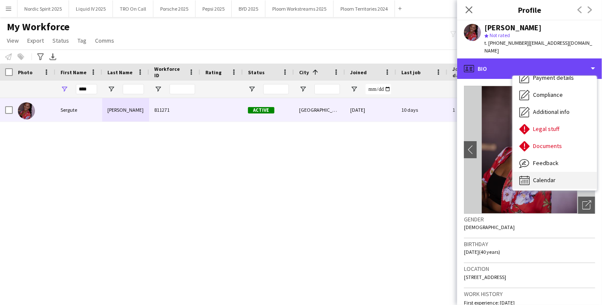
scroll to position [114, 0]
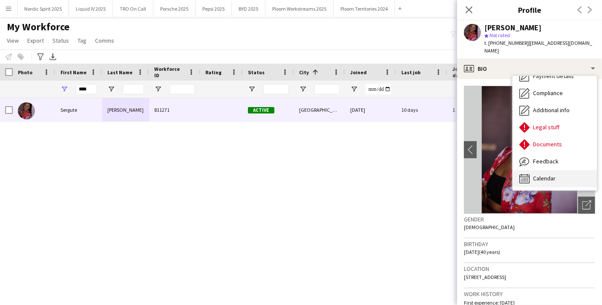
click at [554, 174] on span "Calendar" at bounding box center [544, 178] width 23 height 8
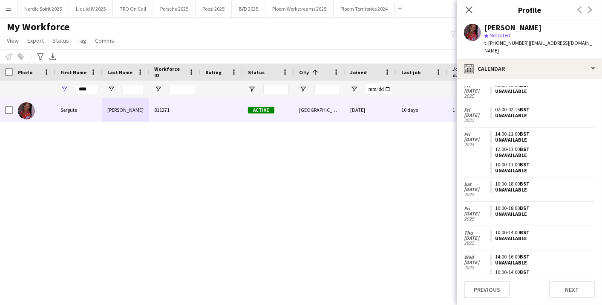
scroll to position [506, 0]
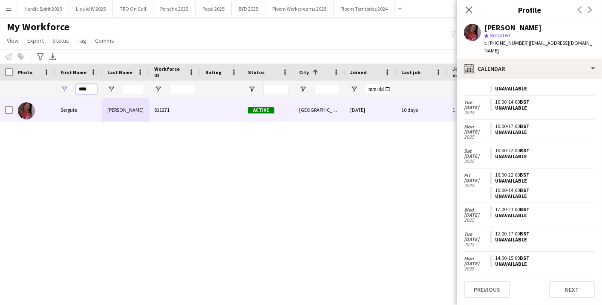
drag, startPoint x: 92, startPoint y: 89, endPoint x: 48, endPoint y: 89, distance: 43.9
click at [48, 89] on div "****" at bounding box center [461, 89] width 923 height 17
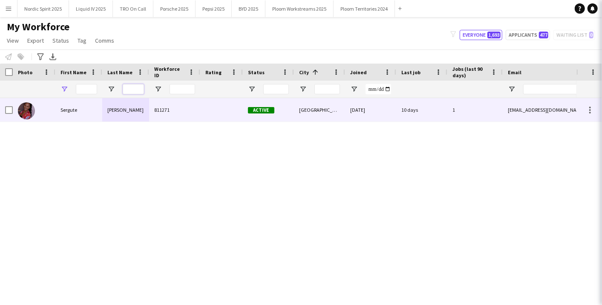
click at [132, 91] on input "Last Name Filter Input" at bounding box center [133, 89] width 21 height 10
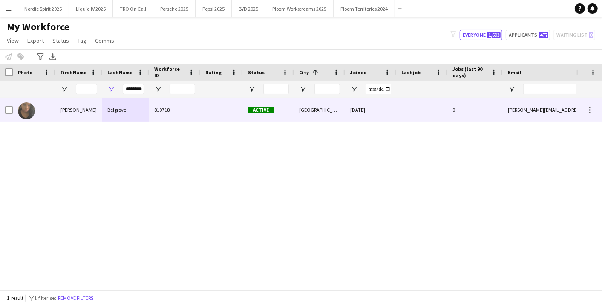
scroll to position [0, 0]
click at [134, 109] on div "Belgrove" at bounding box center [125, 109] width 47 height 23
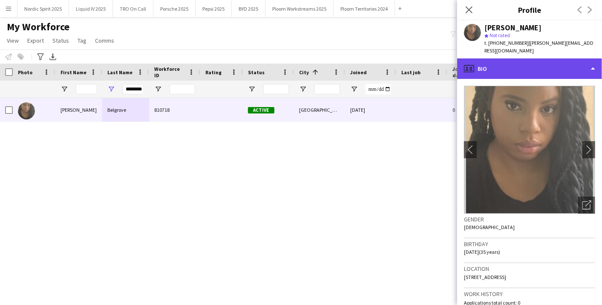
click at [593, 64] on div "profile Bio" at bounding box center [529, 68] width 145 height 20
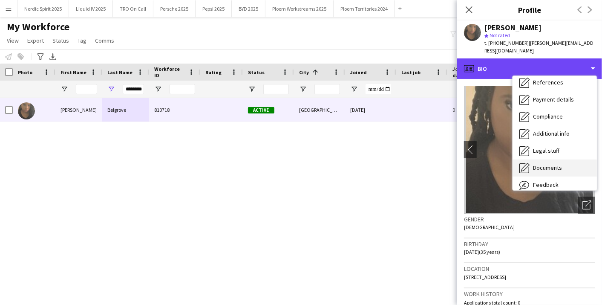
scroll to position [114, 0]
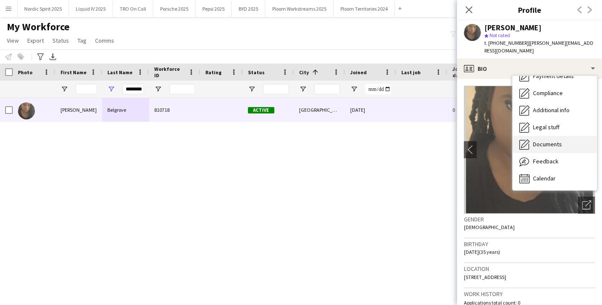
click at [564, 170] on div "Calendar Calendar" at bounding box center [554, 178] width 84 height 17
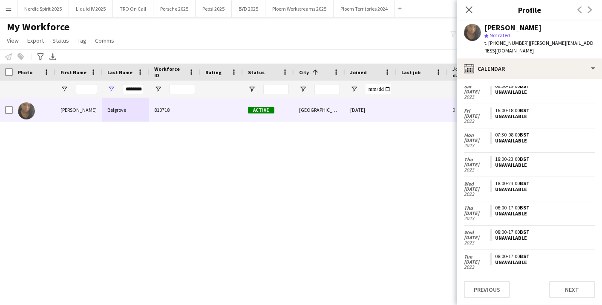
scroll to position [0, 0]
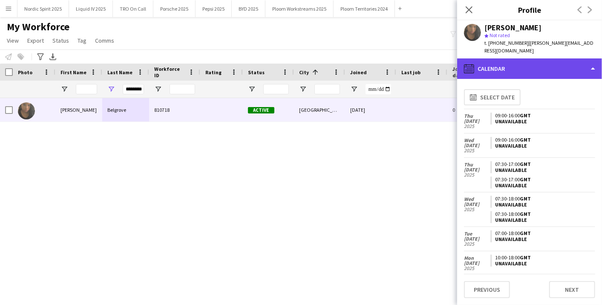
click at [546, 58] on div "calendar-full Calendar" at bounding box center [529, 68] width 145 height 20
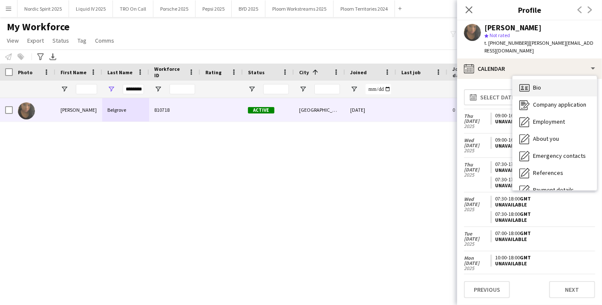
click at [559, 87] on div "Bio Bio" at bounding box center [554, 87] width 84 height 17
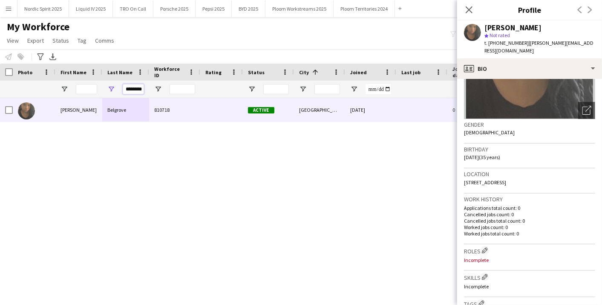
scroll to position [0, 1]
drag, startPoint x: 125, startPoint y: 89, endPoint x: 164, endPoint y: 86, distance: 38.8
click at [164, 86] on div "********" at bounding box center [461, 89] width 923 height 17
paste input "Last Name Filter Input"
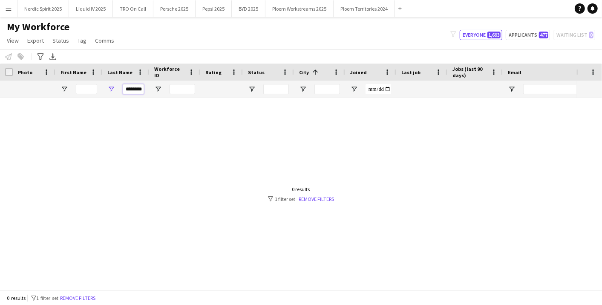
drag, startPoint x: 124, startPoint y: 87, endPoint x: 180, endPoint y: 87, distance: 56.2
click at [179, 88] on div "*******" at bounding box center [461, 89] width 923 height 17
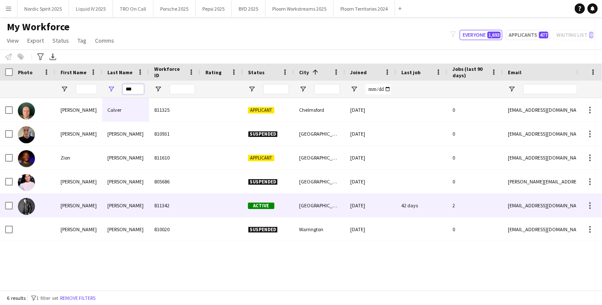
type input "***"
click at [154, 209] on div "811342" at bounding box center [174, 204] width 51 height 23
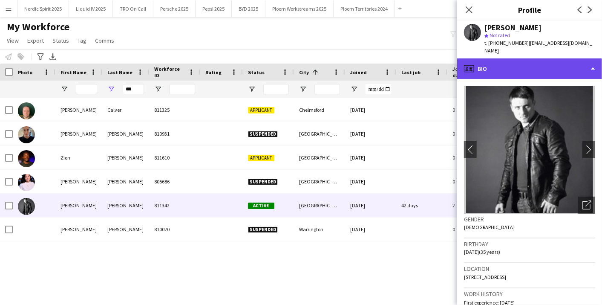
click at [585, 68] on div "profile Bio" at bounding box center [529, 68] width 145 height 20
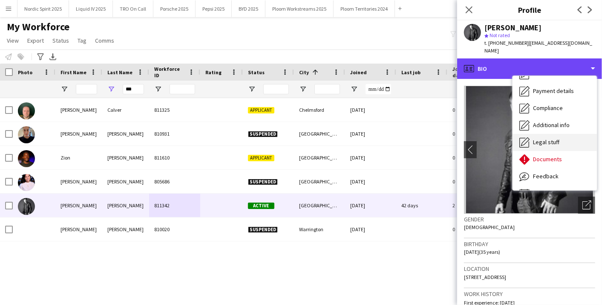
scroll to position [114, 0]
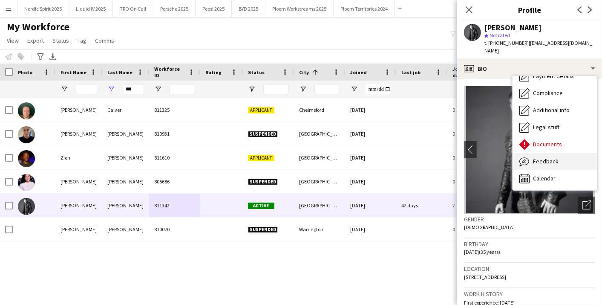
click at [556, 158] on span "Feedback" at bounding box center [546, 161] width 26 height 8
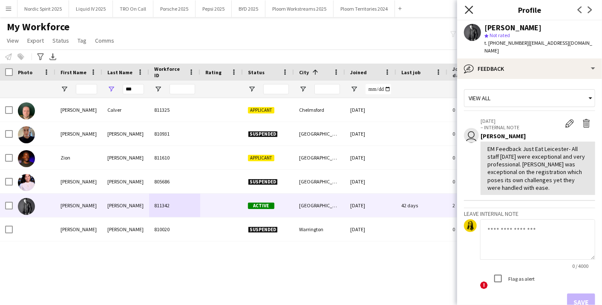
click at [472, 10] on icon "Close pop-in" at bounding box center [469, 10] width 8 height 8
